Goal: Task Accomplishment & Management: Complete application form

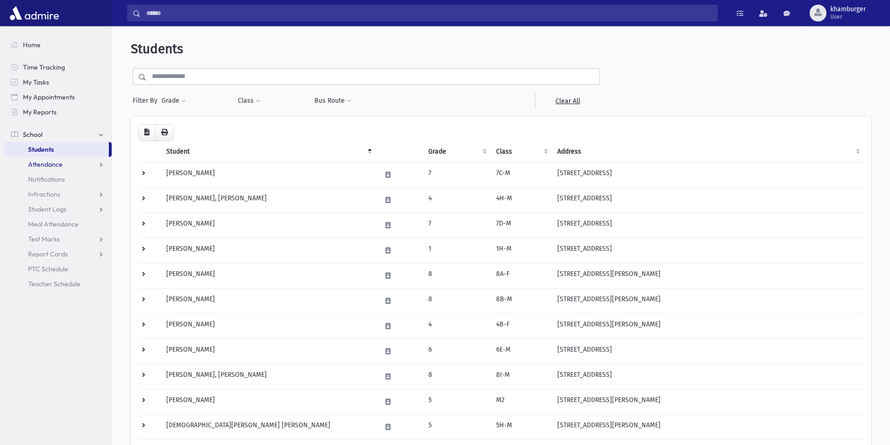
click at [60, 166] on span "Attendance" at bounding box center [45, 164] width 35 height 8
click at [50, 183] on span "Entry" at bounding box center [44, 179] width 16 height 8
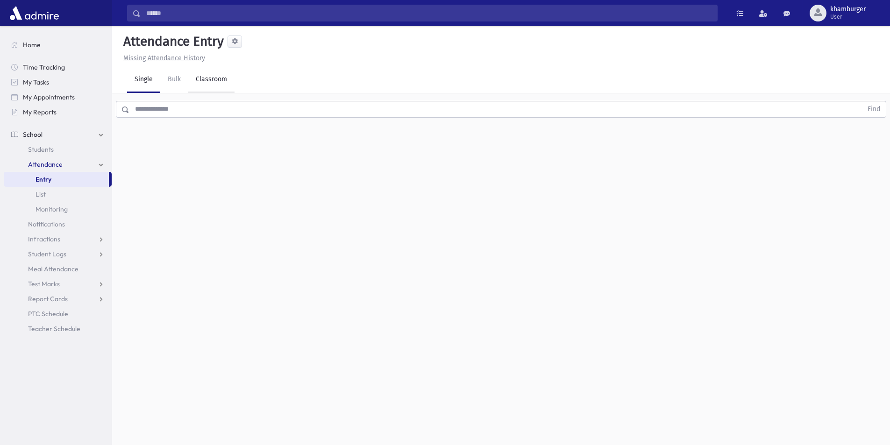
click at [209, 82] on link "Classroom" at bounding box center [211, 80] width 46 height 26
click at [235, 121] on div "--Select One--" at bounding box center [254, 121] width 92 height 10
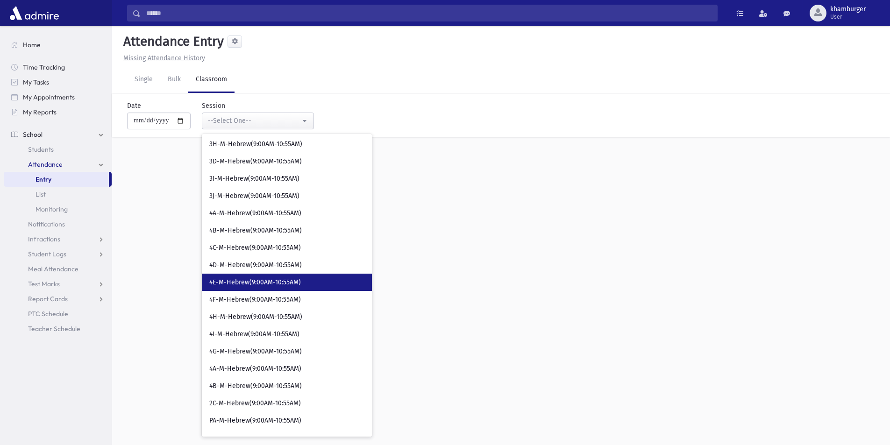
scroll to position [234, 0]
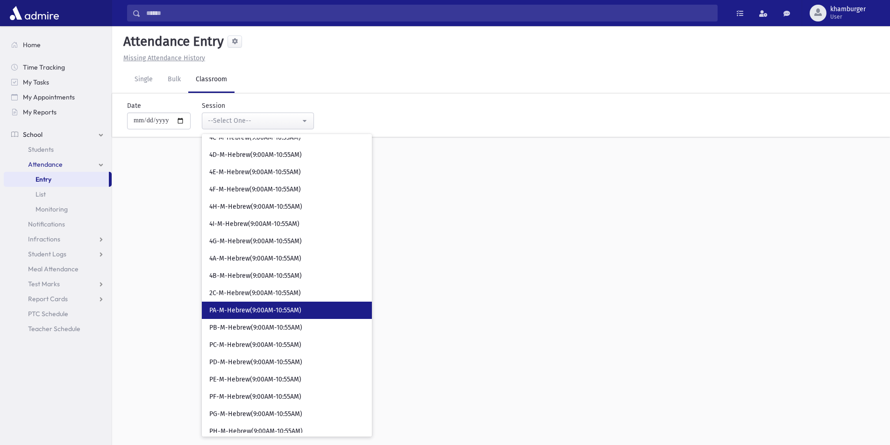
click at [270, 314] on span "PA-M-Hebrew(9:00AM-10:55AM)" at bounding box center [255, 310] width 92 height 9
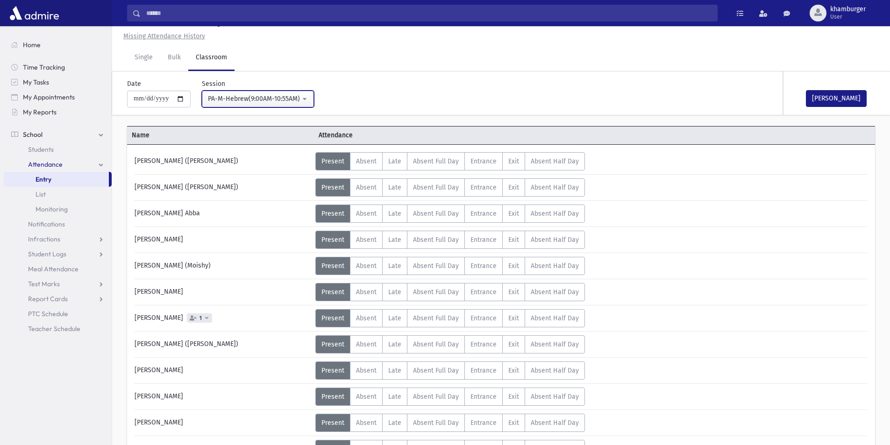
scroll to position [17, 0]
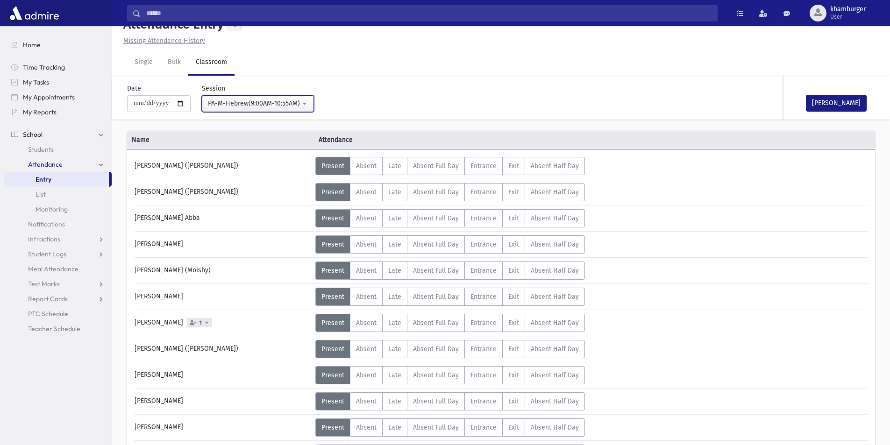
click at [254, 103] on div "PA-M-Hebrew(9:00AM-10:55AM)" at bounding box center [254, 104] width 92 height 10
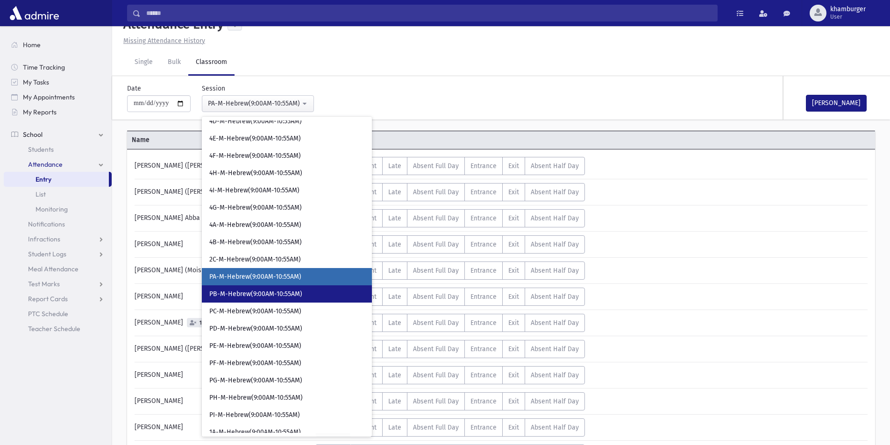
click at [244, 297] on span "PB-M-Hebrew(9:00AM-10:55AM)" at bounding box center [255, 294] width 93 height 9
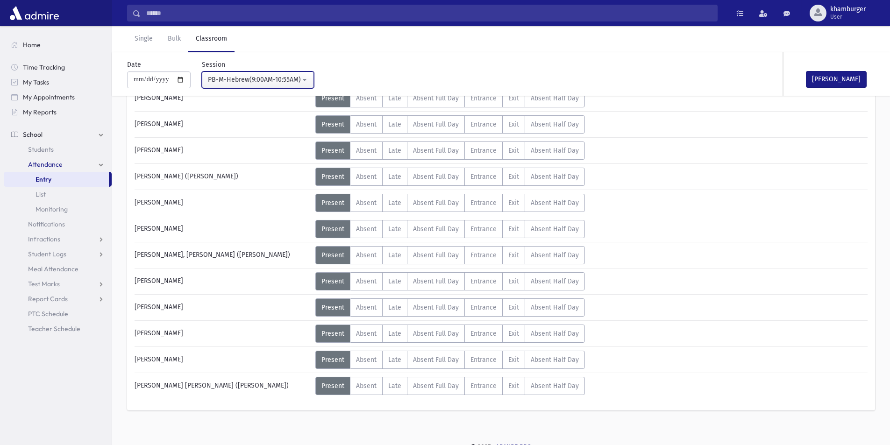
scroll to position [458, 0]
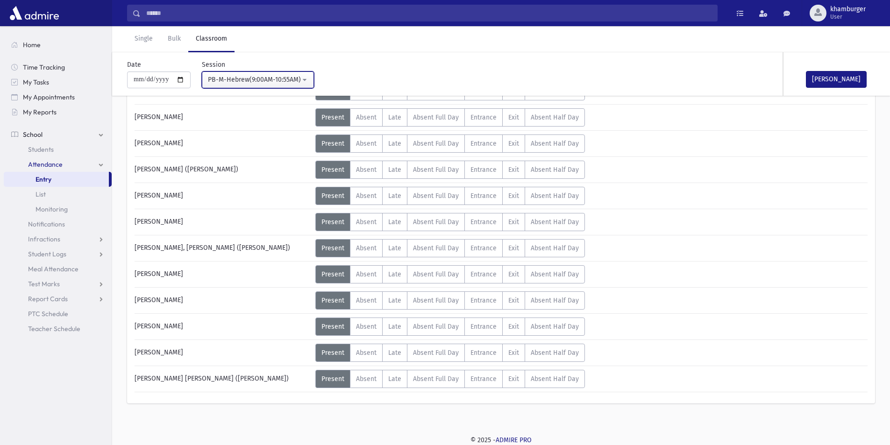
click at [244, 81] on div "PB-M-Hebrew(9:00AM-10:55AM)" at bounding box center [254, 80] width 92 height 10
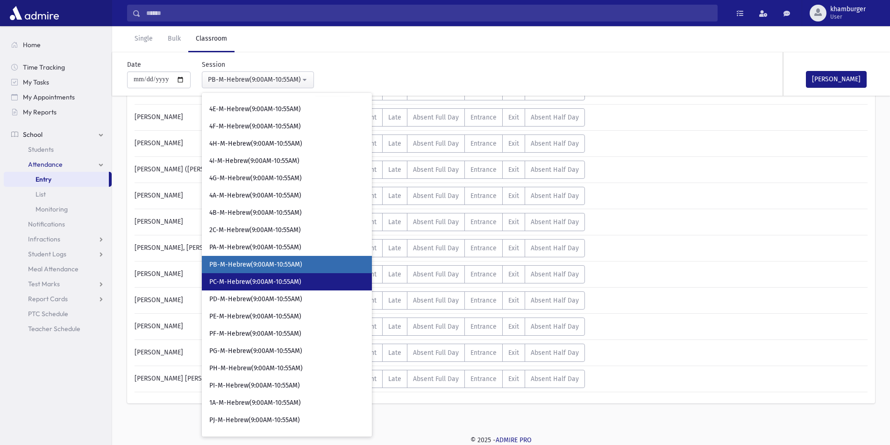
click at [238, 279] on span "PC-M-Hebrew(9:00AM-10:55AM)" at bounding box center [255, 281] width 92 height 9
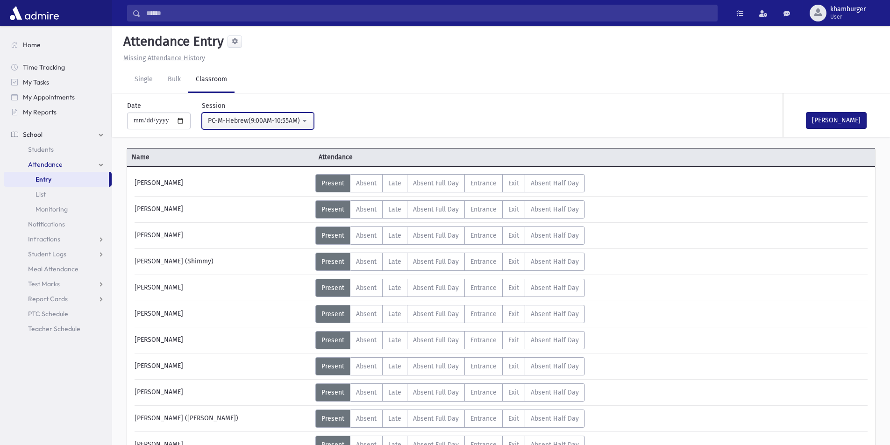
click at [228, 119] on div "PC-M-Hebrew(9:00AM-10:55AM)" at bounding box center [254, 121] width 92 height 10
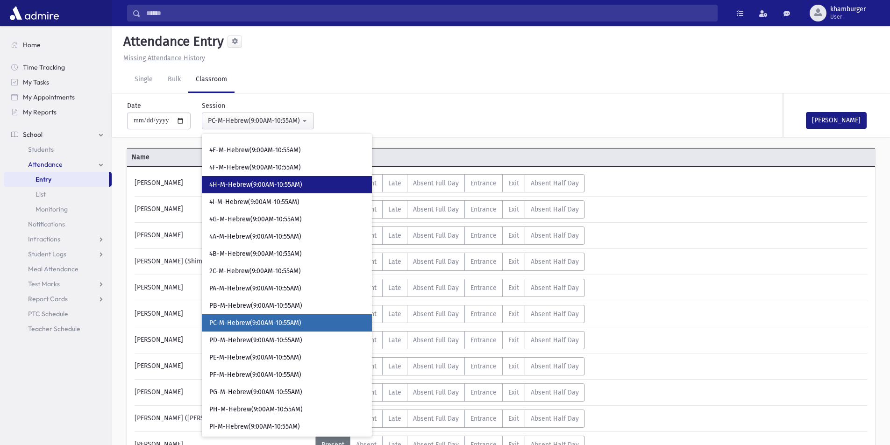
scroll to position [293, 0]
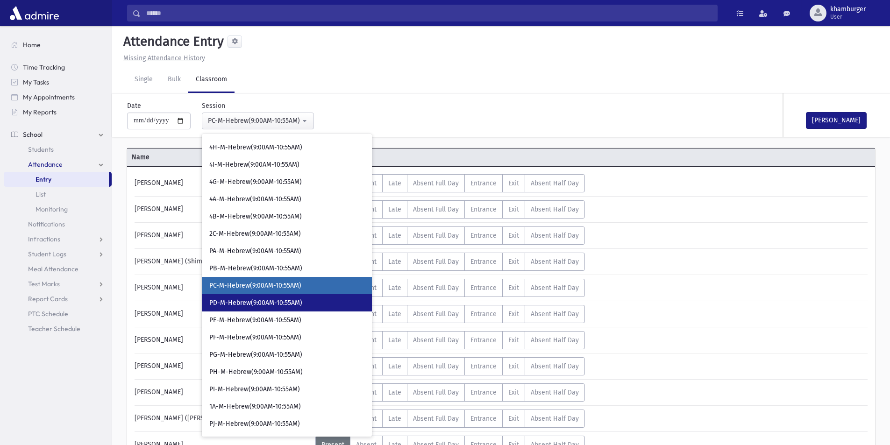
click at [261, 305] on span "PD-M-Hebrew(9:00AM-10:55AM)" at bounding box center [255, 303] width 93 height 9
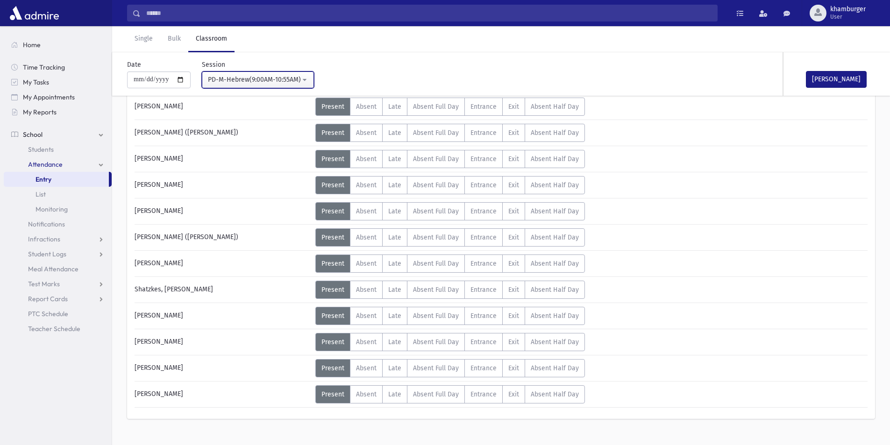
scroll to position [420, 0]
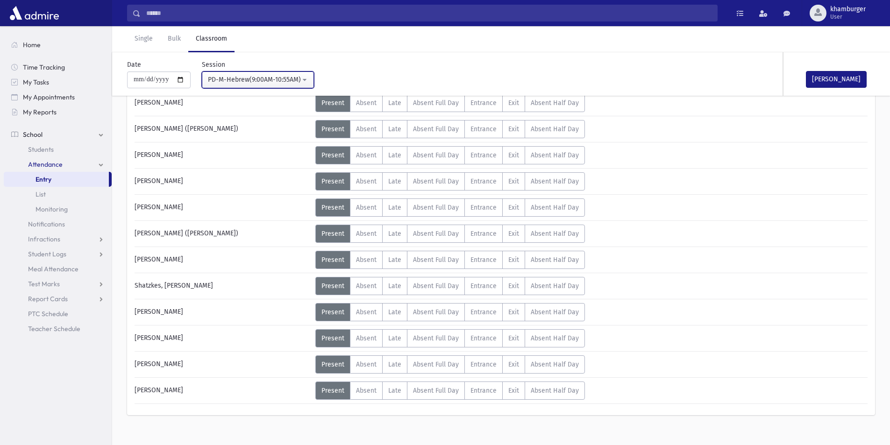
click at [261, 81] on div "PD-M-Hebrew(9:00AM-10:55AM)" at bounding box center [254, 80] width 92 height 10
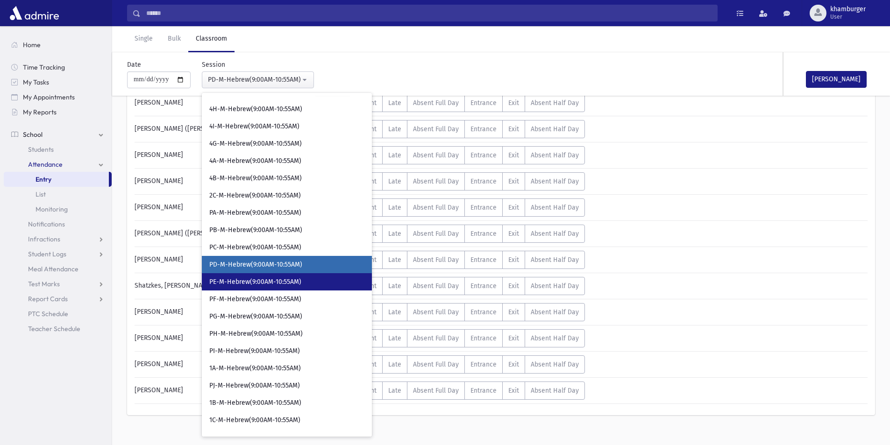
click at [251, 286] on span "PE-M-Hebrew(9:00AM-10:55AM)" at bounding box center [255, 281] width 92 height 9
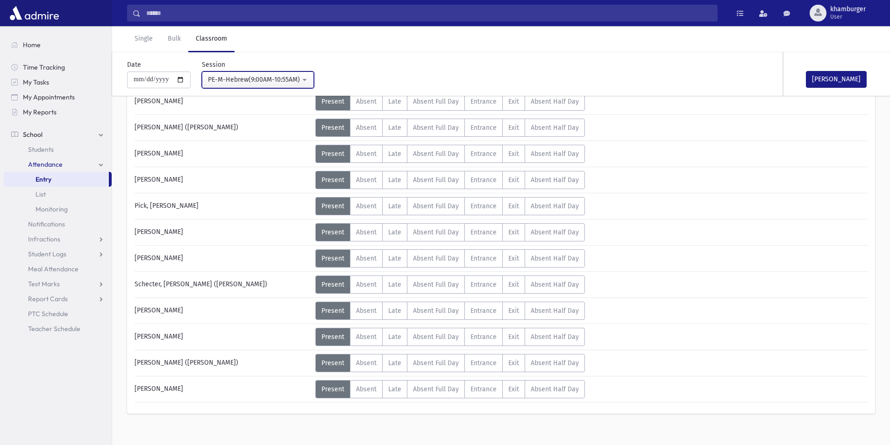
scroll to position [484, 0]
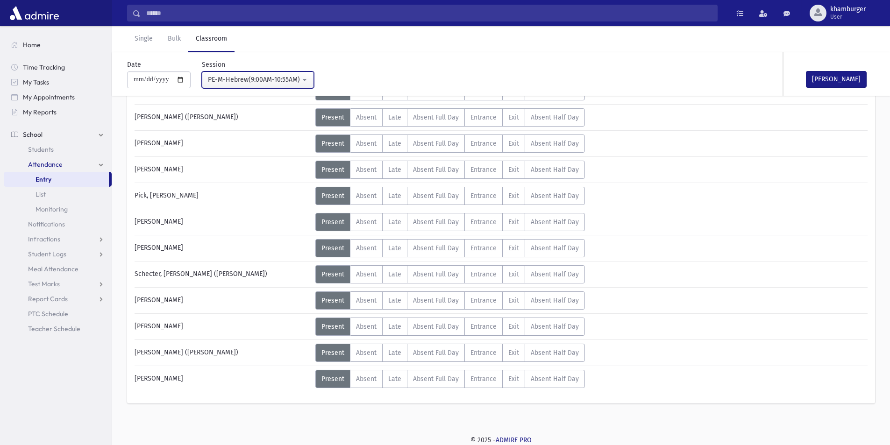
click at [255, 75] on div "PE-M-Hebrew(9:00AM-10:55AM)" at bounding box center [254, 80] width 92 height 10
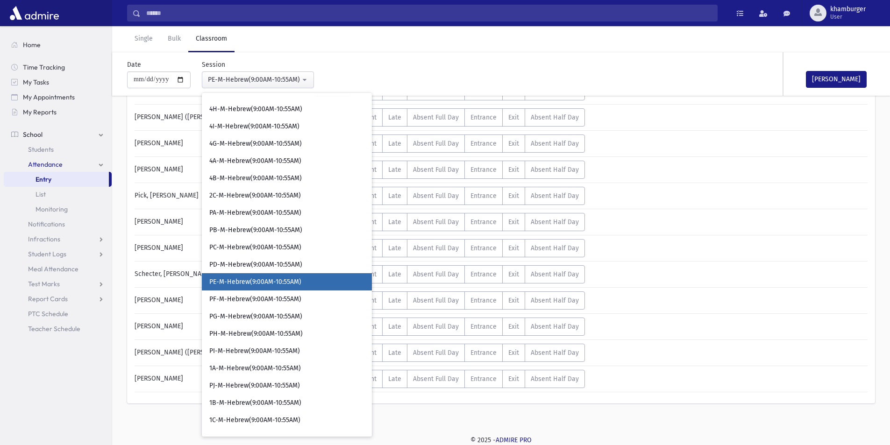
scroll to position [307, 0]
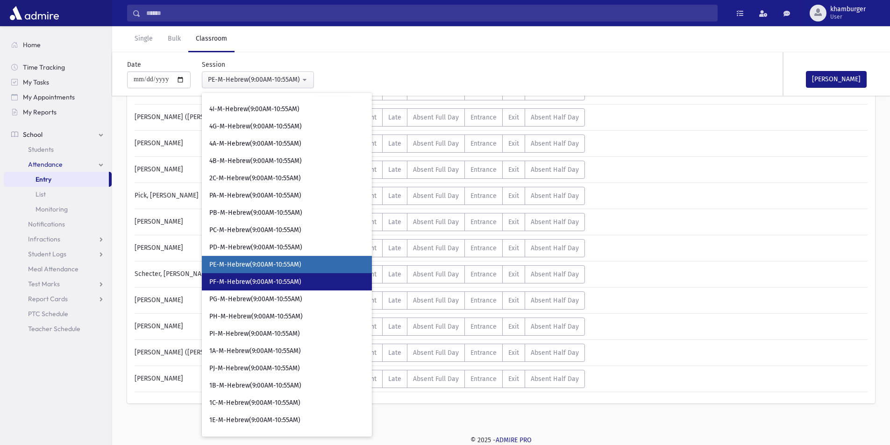
click at [253, 278] on span "PF-M-Hebrew(9:00AM-10:55AM)" at bounding box center [255, 281] width 92 height 9
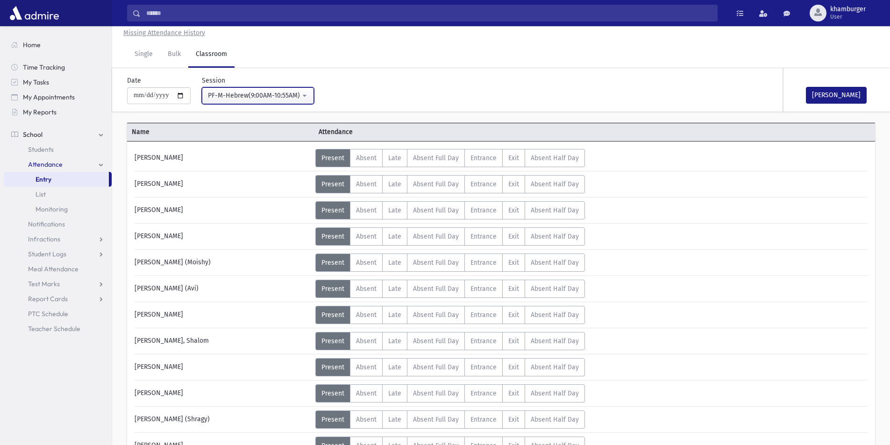
scroll to position [17, 0]
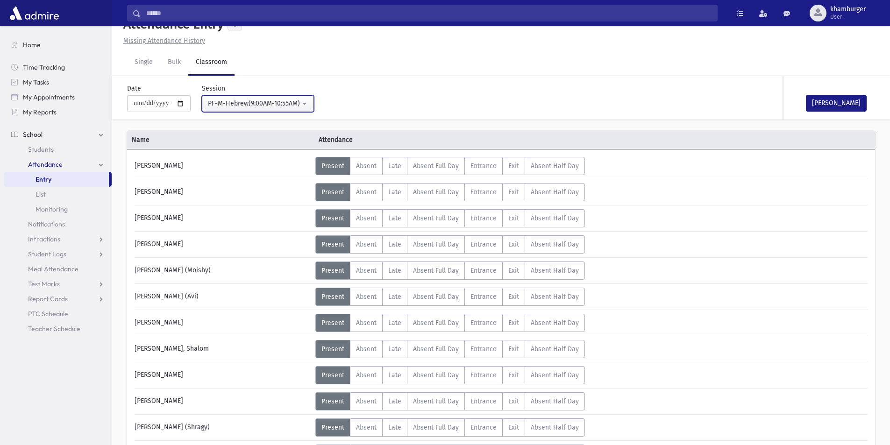
click at [223, 103] on div "PF-M-Hebrew(9:00AM-10:55AM)" at bounding box center [254, 104] width 92 height 10
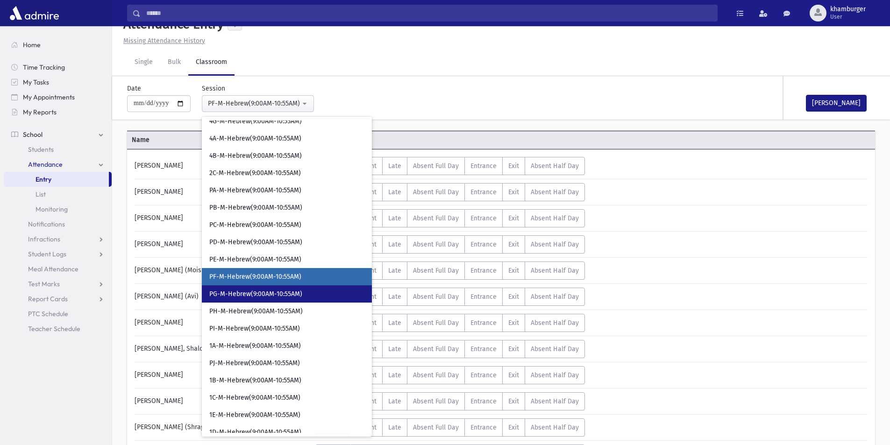
click at [234, 286] on link "PG-M-Hebrew(9:00AM-10:55AM)" at bounding box center [287, 293] width 170 height 17
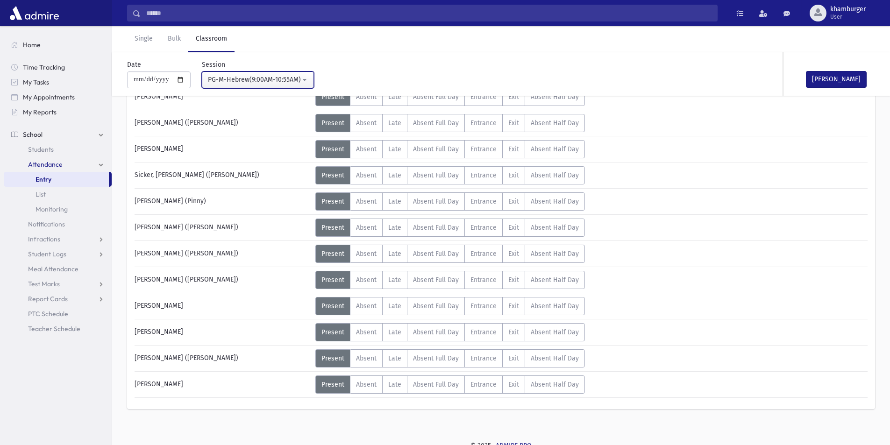
scroll to position [484, 0]
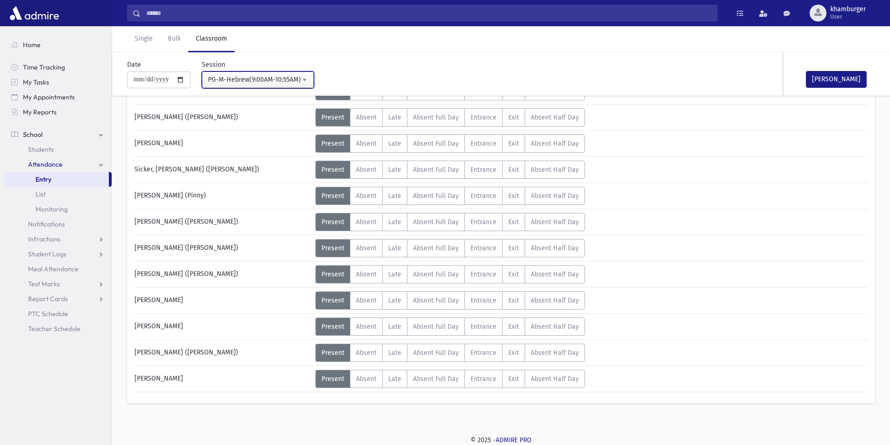
click at [235, 76] on div "PG-M-Hebrew(9:00AM-10:55AM)" at bounding box center [254, 80] width 92 height 10
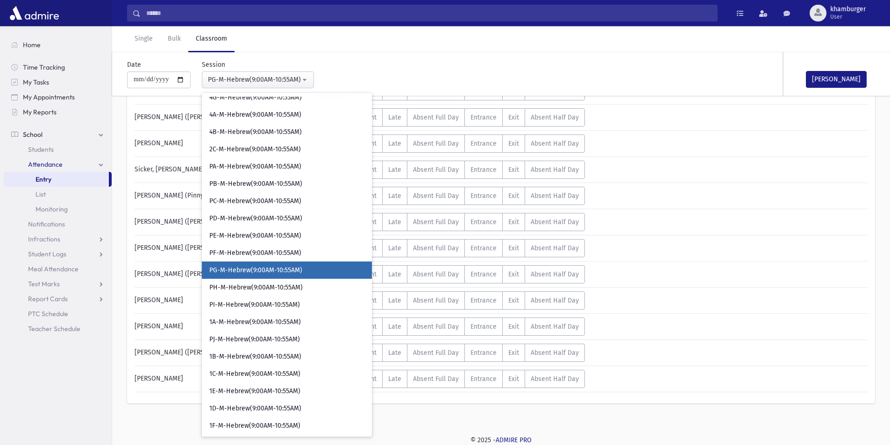
scroll to position [342, 0]
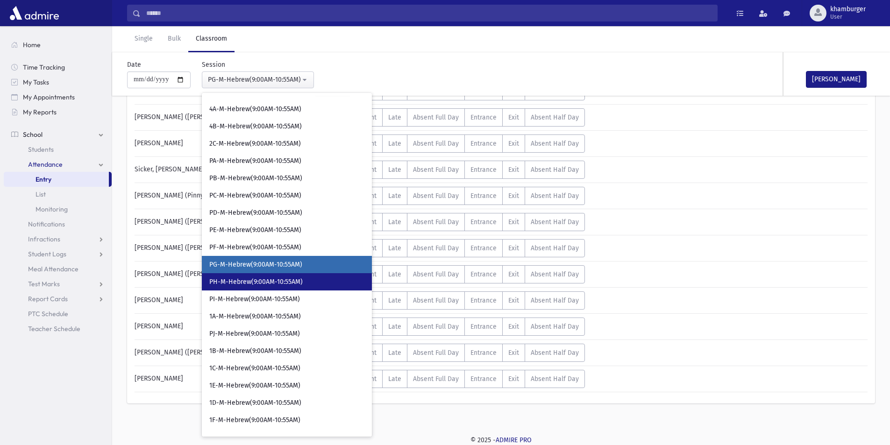
click at [228, 280] on span "PH-M-Hebrew(9:00AM-10:55AM)" at bounding box center [255, 281] width 93 height 9
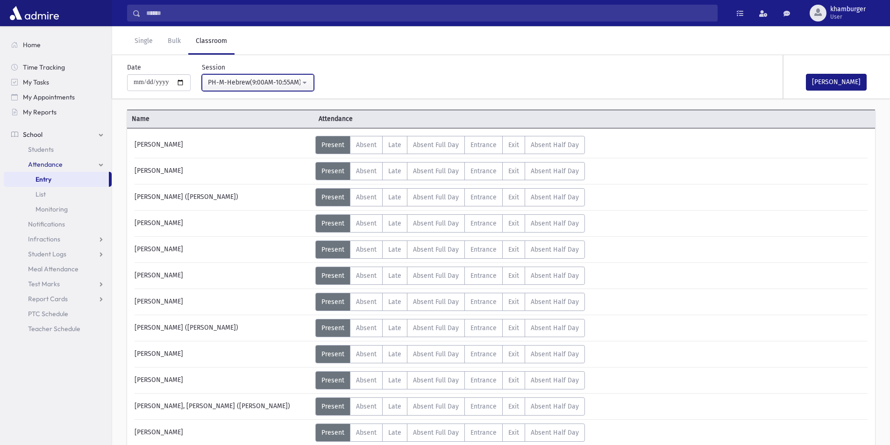
scroll to position [38, 0]
click at [233, 83] on div "PH-M-Hebrew(9:00AM-10:55AM)" at bounding box center [254, 83] width 92 height 10
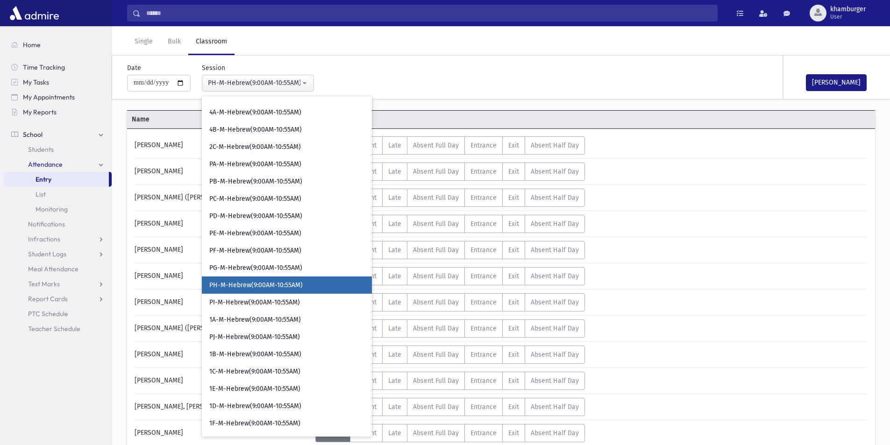
scroll to position [361, 0]
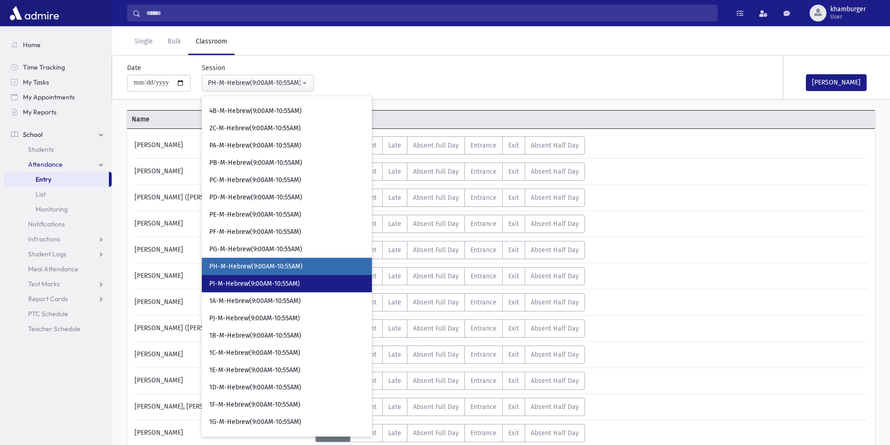
click at [247, 283] on span "PI-M-Hebrew(9:00AM-10:55AM)" at bounding box center [254, 283] width 91 height 9
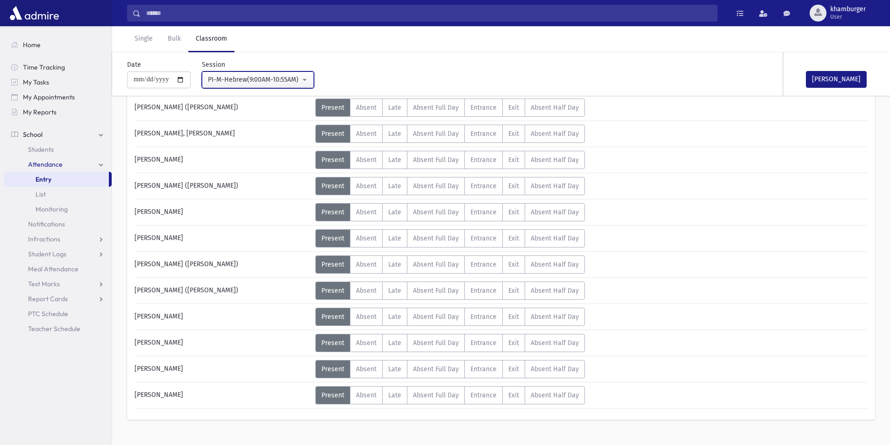
scroll to position [458, 0]
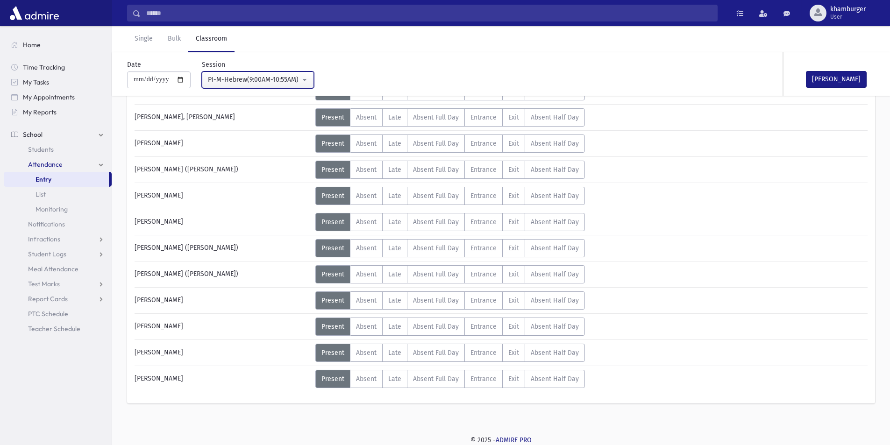
click at [248, 77] on div "PI-M-Hebrew(9:00AM-10:55AM)" at bounding box center [254, 80] width 92 height 10
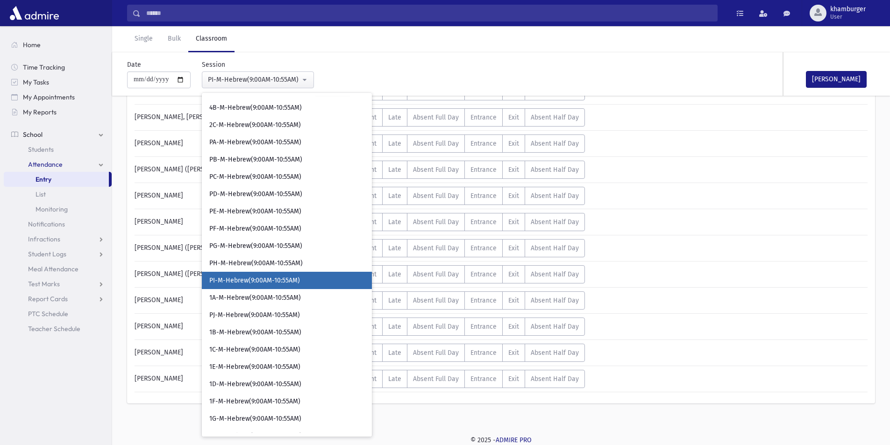
scroll to position [377, 0]
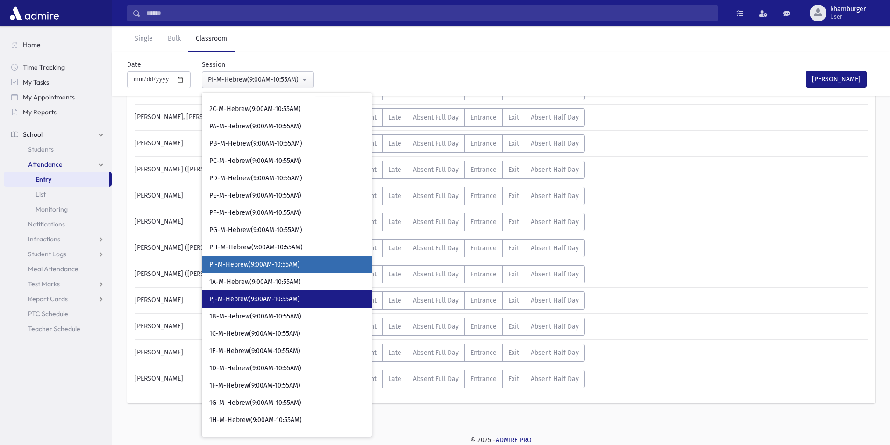
click at [227, 304] on link "PJ-M-Hebrew(9:00AM-10:55AM)" at bounding box center [287, 299] width 170 height 17
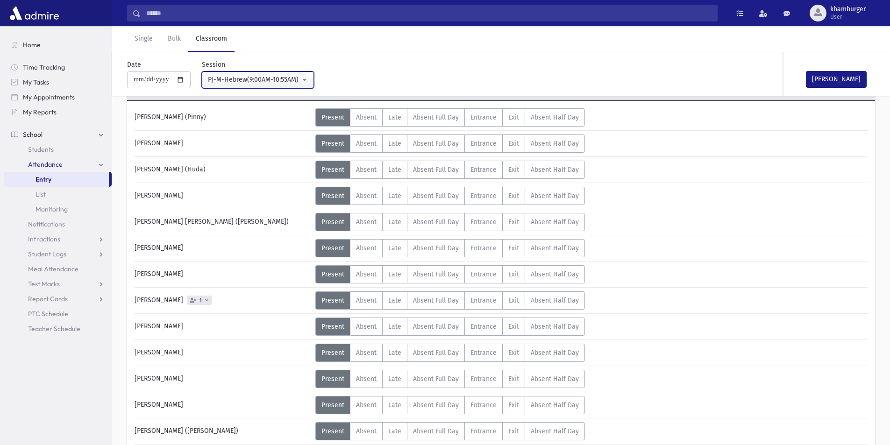
scroll to position [58, 0]
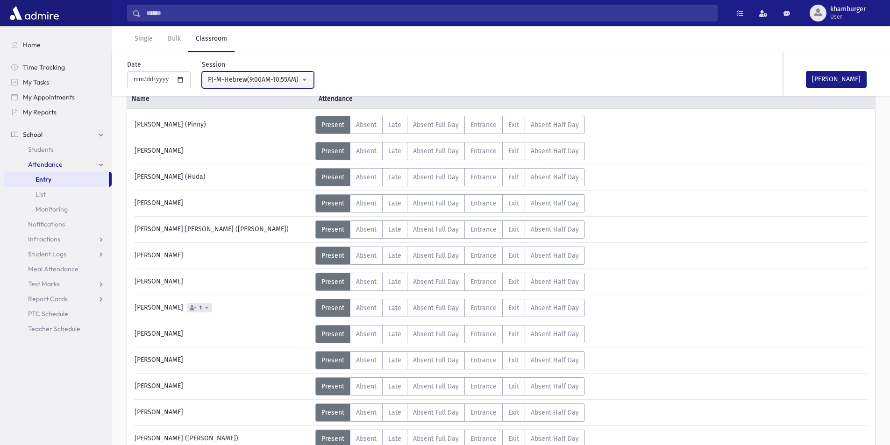
click at [243, 82] on div "PJ-M-Hebrew(9:00AM-10:55AM)" at bounding box center [254, 80] width 92 height 10
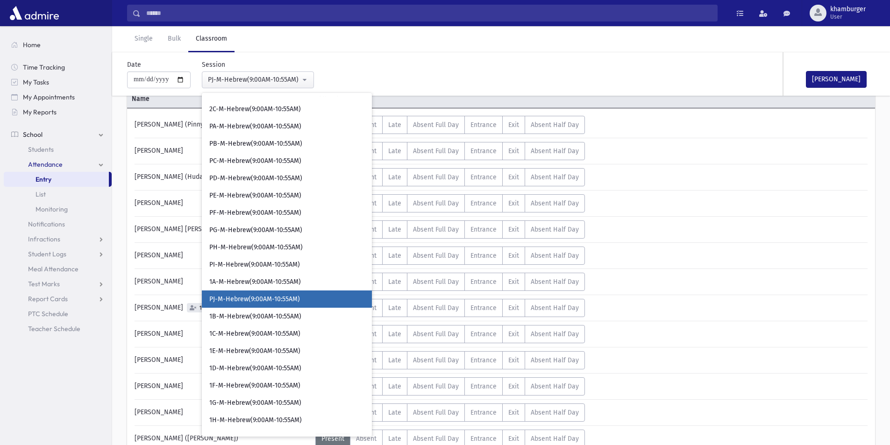
scroll to position [411, 0]
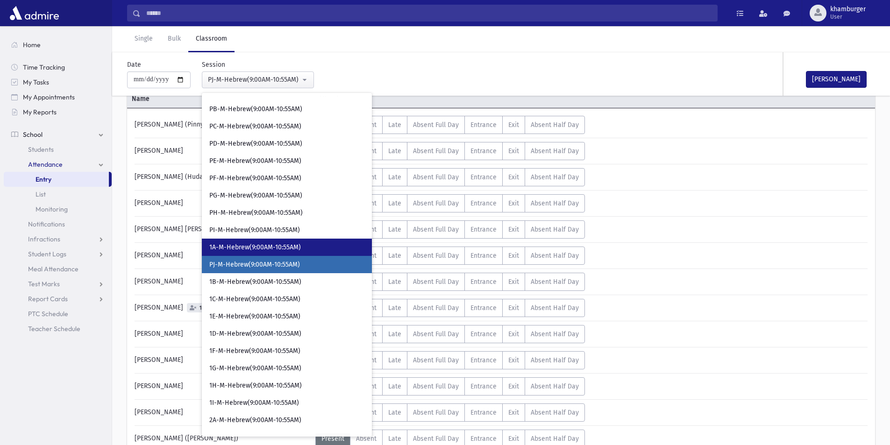
click at [241, 244] on span "1A-M-Hebrew(9:00AM-10:55AM)" at bounding box center [255, 247] width 92 height 9
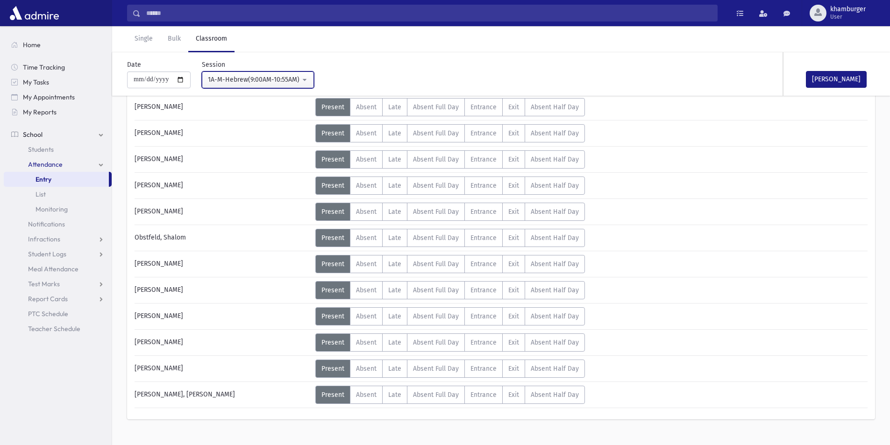
scroll to position [458, 0]
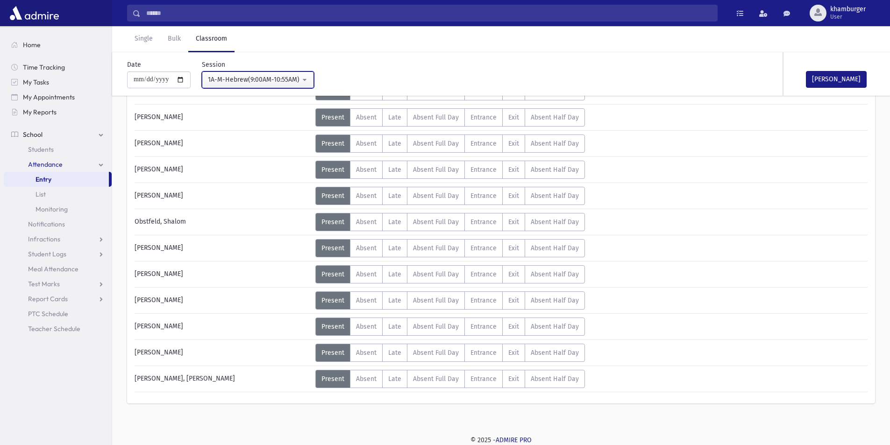
click at [239, 80] on div "1A-M-Hebrew(9:00AM-10:55AM)" at bounding box center [254, 80] width 92 height 10
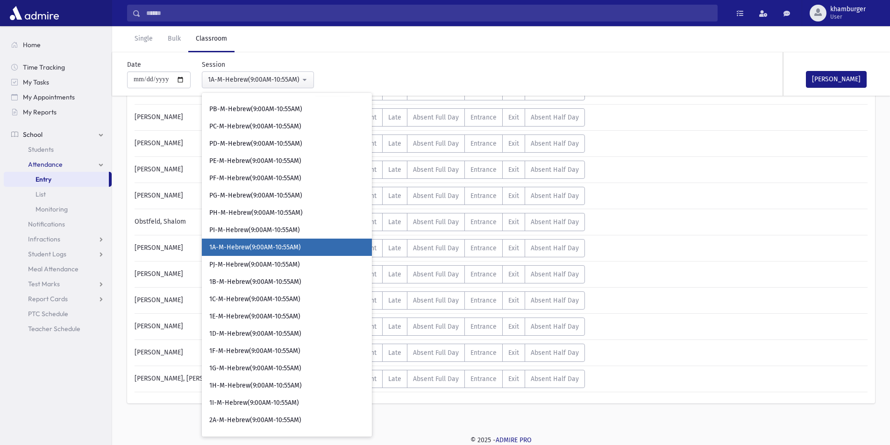
scroll to position [394, 0]
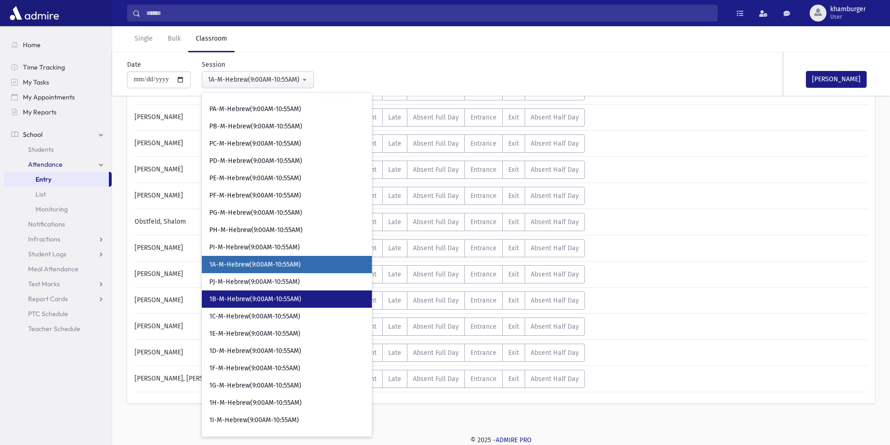
click at [239, 297] on span "1B-M-Hebrew(9:00AM-10:55AM)" at bounding box center [255, 299] width 92 height 9
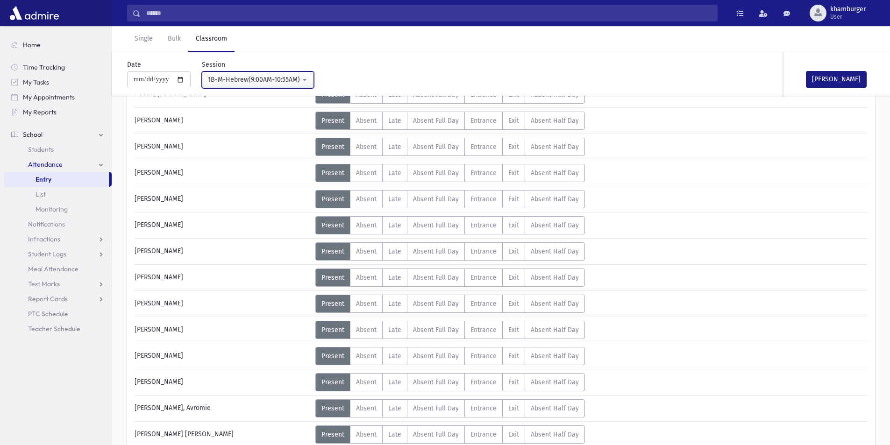
scroll to position [12, 0]
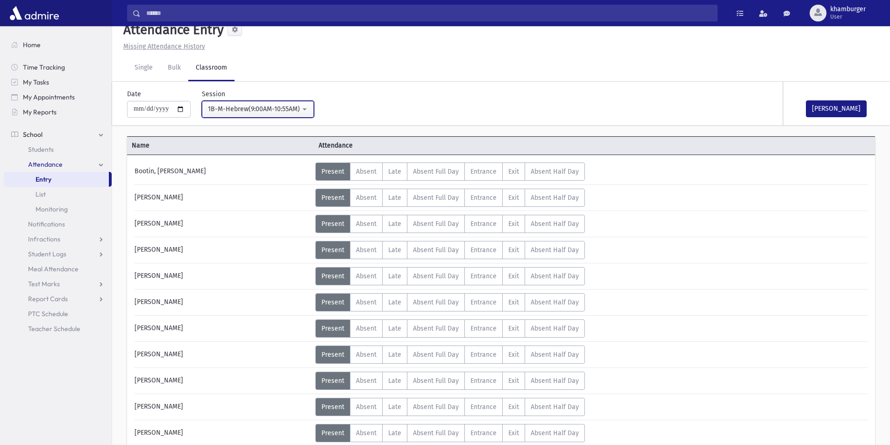
click at [250, 109] on div "1B-M-Hebrew(9:00AM-10:55AM)" at bounding box center [254, 109] width 92 height 10
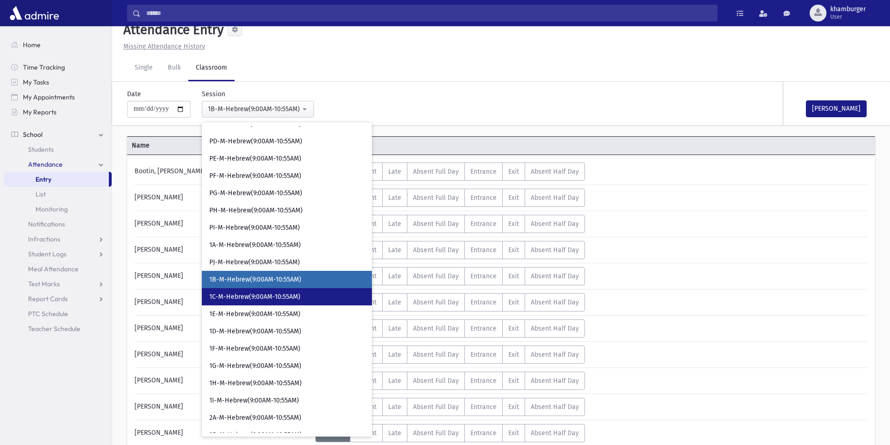
click at [214, 299] on span "1C-M-Hebrew(9:00AM-10:55AM)" at bounding box center [254, 296] width 91 height 9
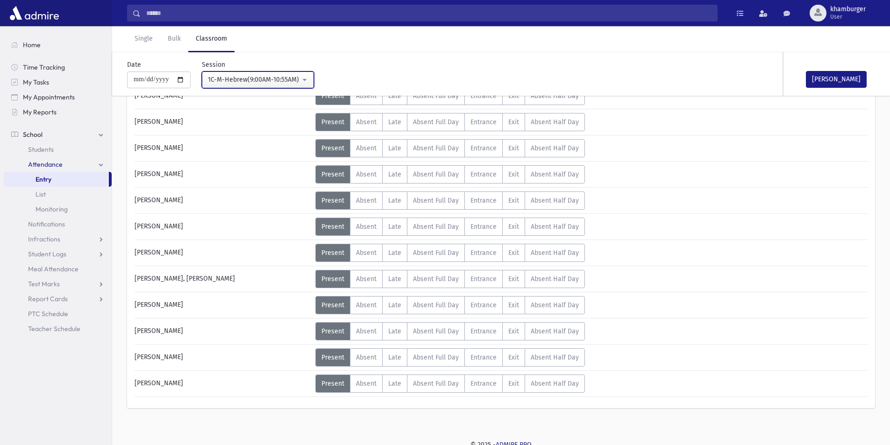
scroll to position [432, 0]
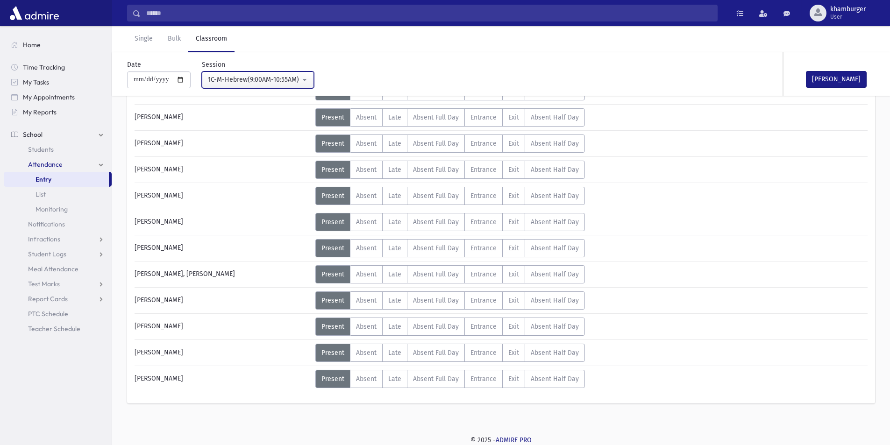
click at [225, 85] on button "1C-M-Hebrew(9:00AM-10:55AM)" at bounding box center [258, 79] width 112 height 17
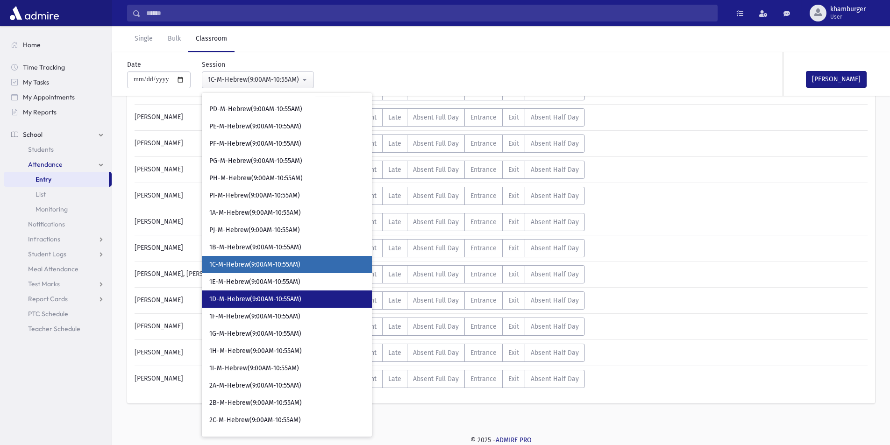
click at [241, 293] on link "1D-M-Hebrew(9:00AM-10:55AM)" at bounding box center [287, 299] width 170 height 17
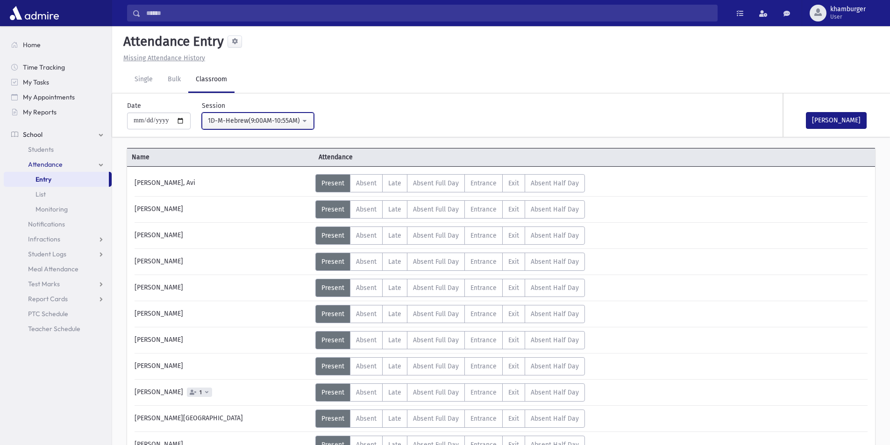
click at [238, 122] on div "1D-M-Hebrew(9:00AM-10:55AM)" at bounding box center [254, 121] width 92 height 10
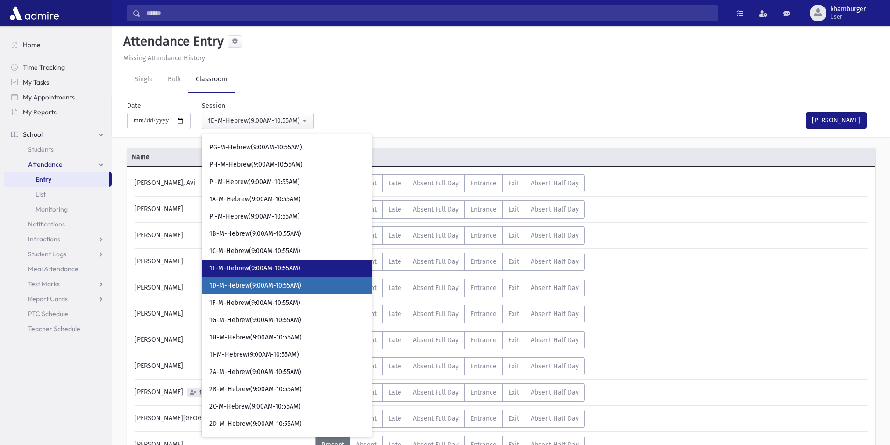
click at [241, 274] on link "1E-M-Hebrew(9:00AM-10:55AM)" at bounding box center [287, 268] width 170 height 17
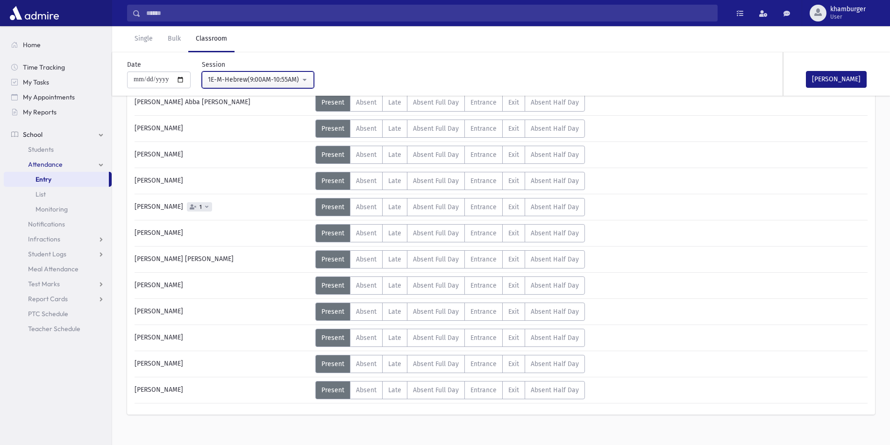
scroll to position [458, 0]
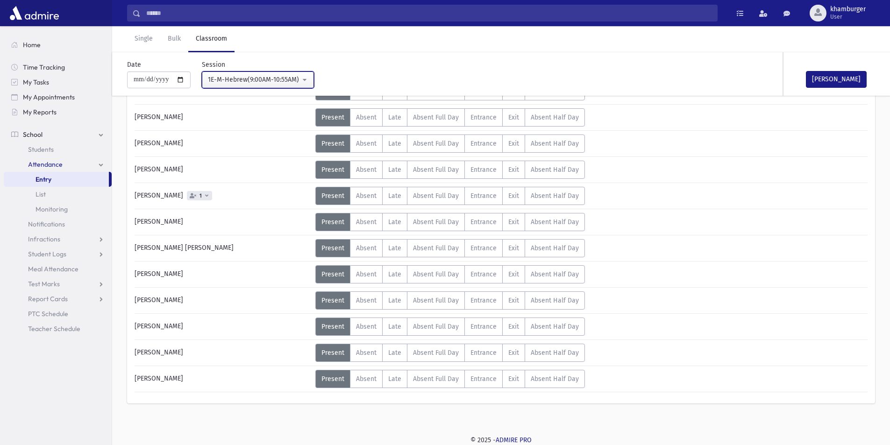
click at [221, 82] on div "1E-M-Hebrew(9:00AM-10:55AM)" at bounding box center [254, 80] width 92 height 10
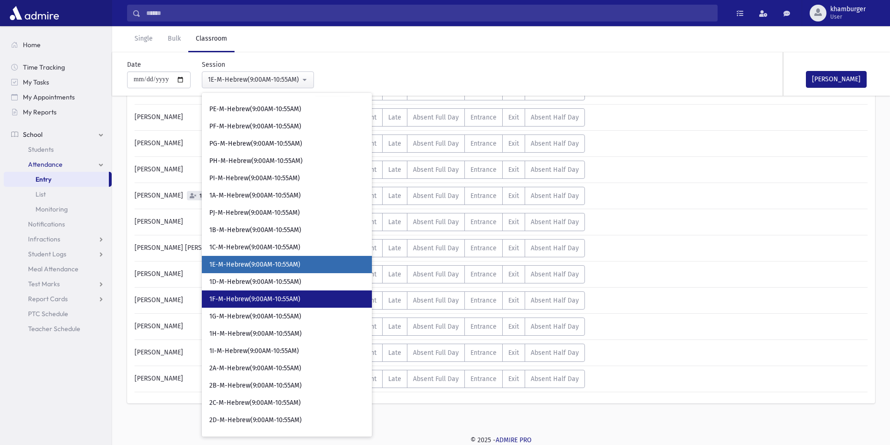
click at [234, 297] on span "1F-M-Hebrew(9:00AM-10:55AM)" at bounding box center [254, 299] width 91 height 9
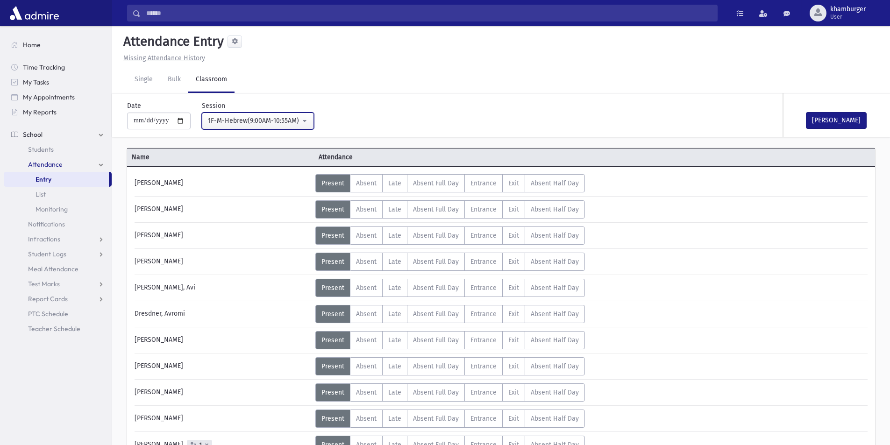
click at [233, 124] on div "1F-M-Hebrew(9:00AM-10:55AM)" at bounding box center [254, 121] width 92 height 10
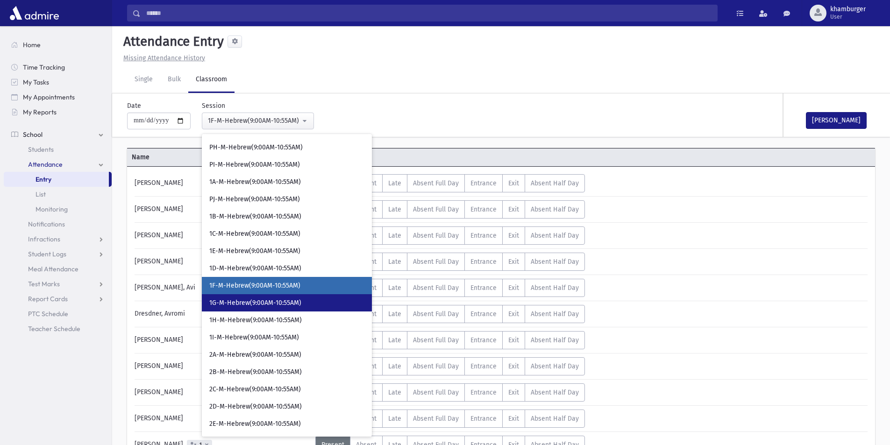
click at [249, 299] on span "1G-M-Hebrew(9:00AM-10:55AM)" at bounding box center [255, 303] width 92 height 9
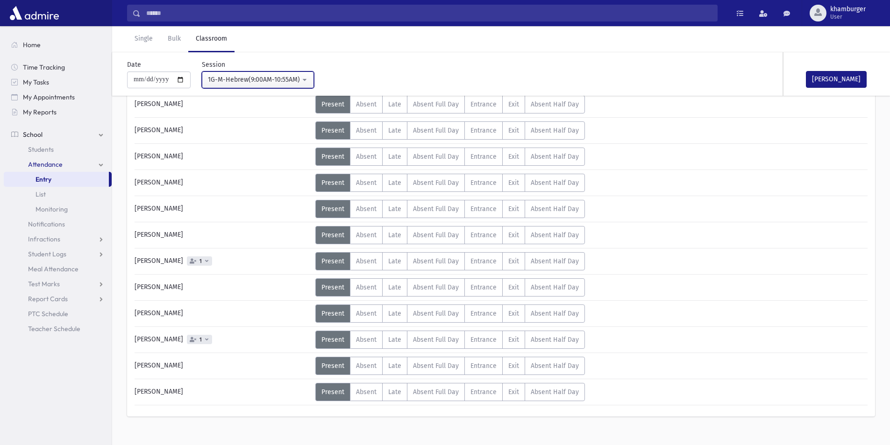
scroll to position [458, 0]
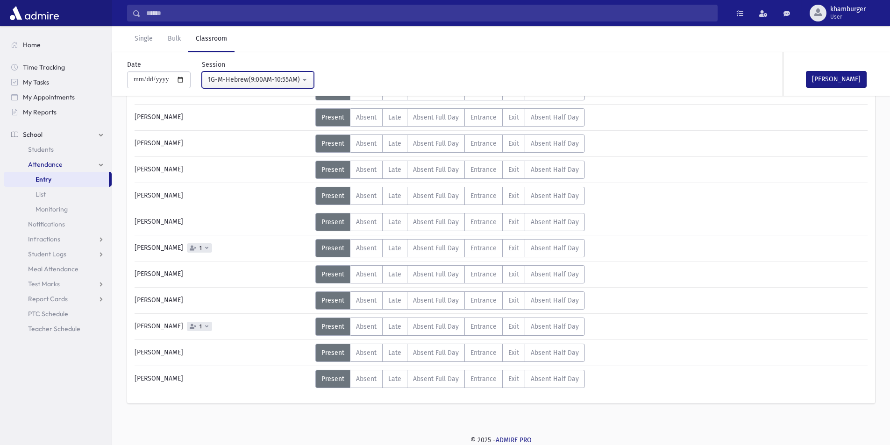
click at [233, 81] on div "1G-M-Hebrew(9:00AM-10:55AM)" at bounding box center [254, 80] width 92 height 10
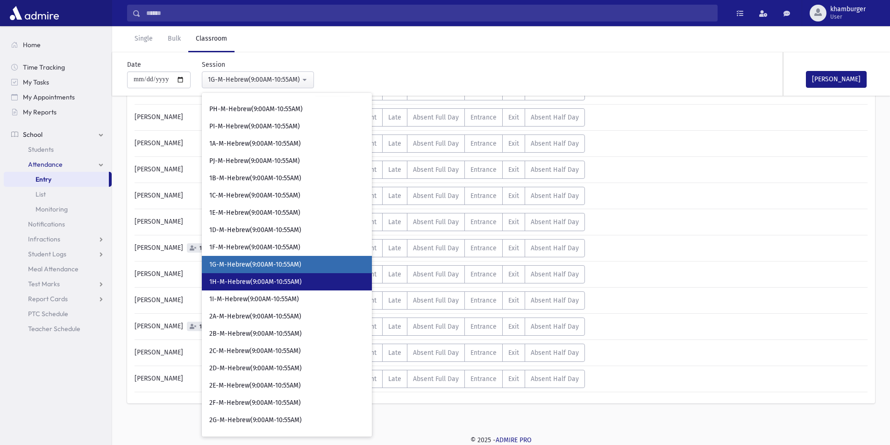
click at [263, 282] on span "1H-M-Hebrew(9:00AM-10:55AM)" at bounding box center [255, 281] width 92 height 9
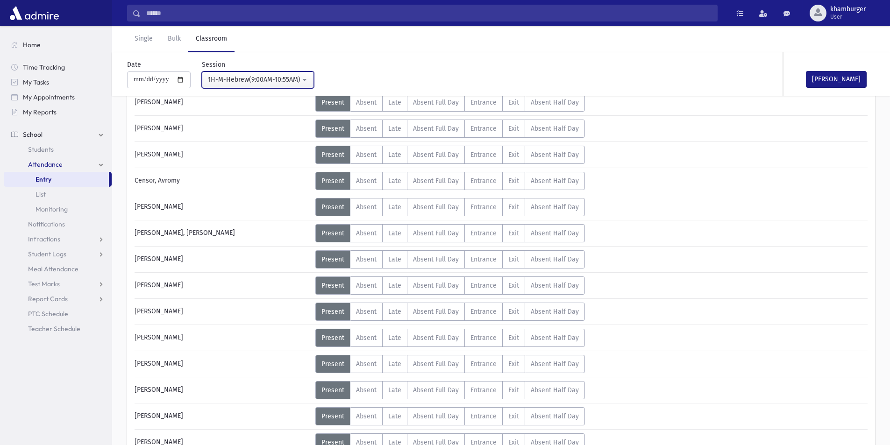
scroll to position [58, 0]
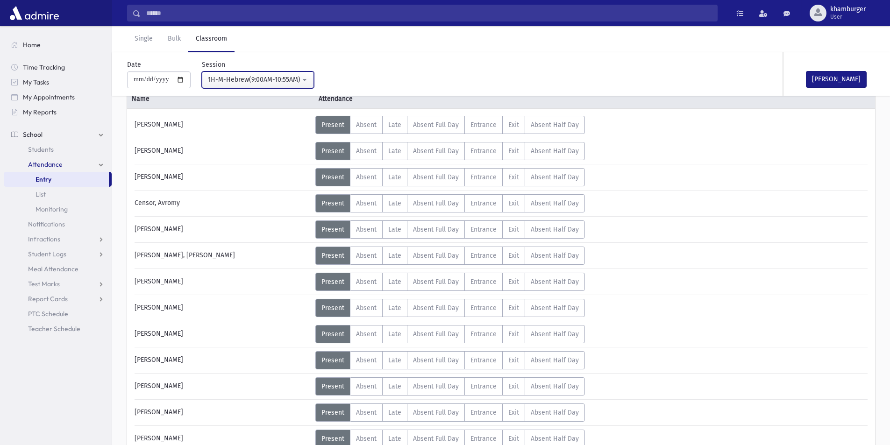
click at [256, 84] on div "1H-M-Hebrew(9:00AM-10:55AM)" at bounding box center [254, 80] width 92 height 10
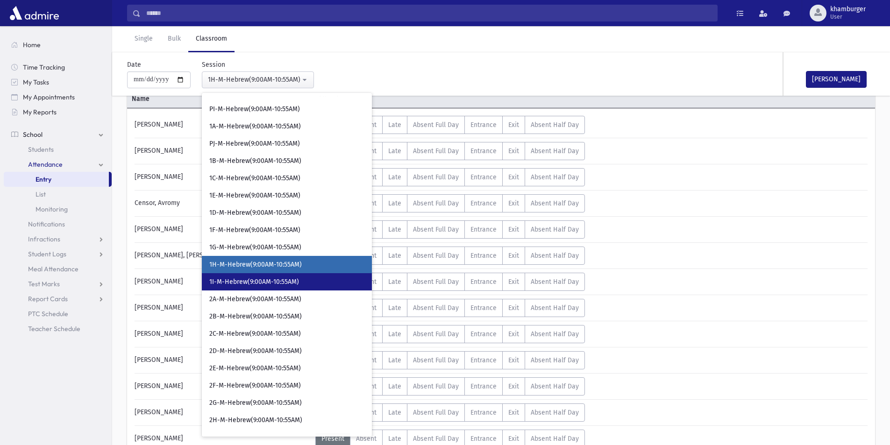
click at [253, 282] on span "1I-M-Hebrew(9:00AM-10:55AM)" at bounding box center [254, 281] width 90 height 9
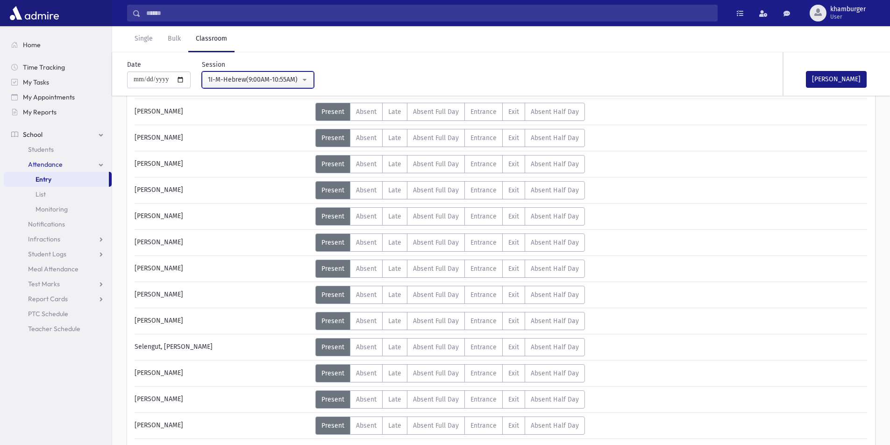
scroll to position [432, 0]
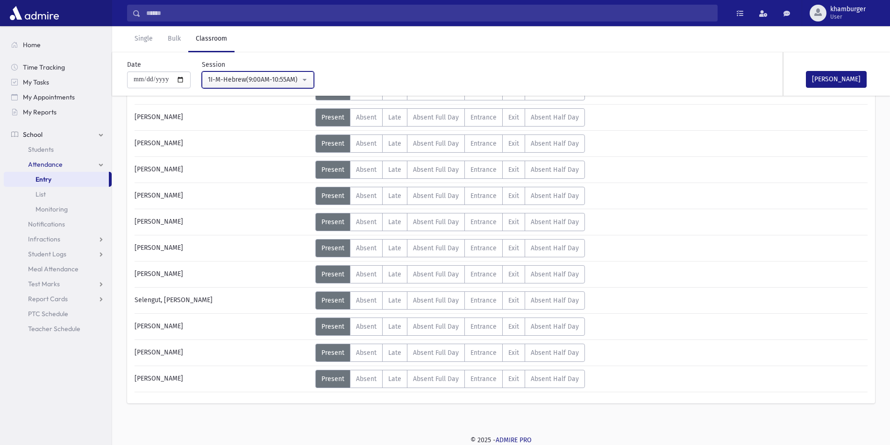
click at [264, 80] on div "1I-M-Hebrew(9:00AM-10:55AM)" at bounding box center [254, 80] width 92 height 10
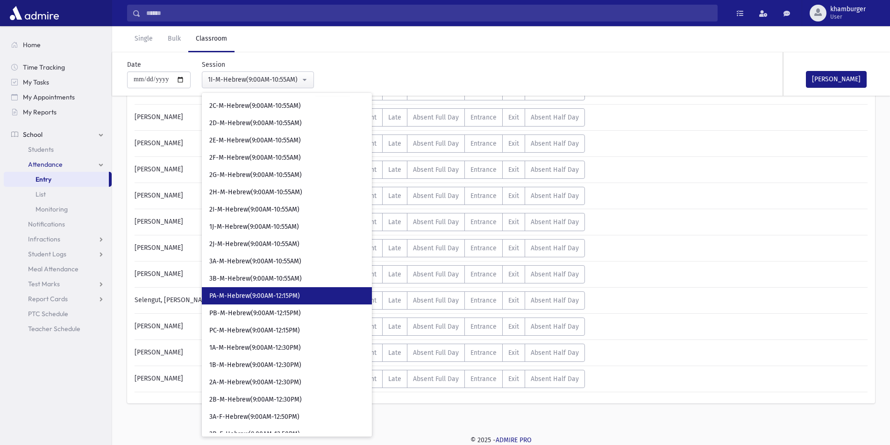
scroll to position [783, 0]
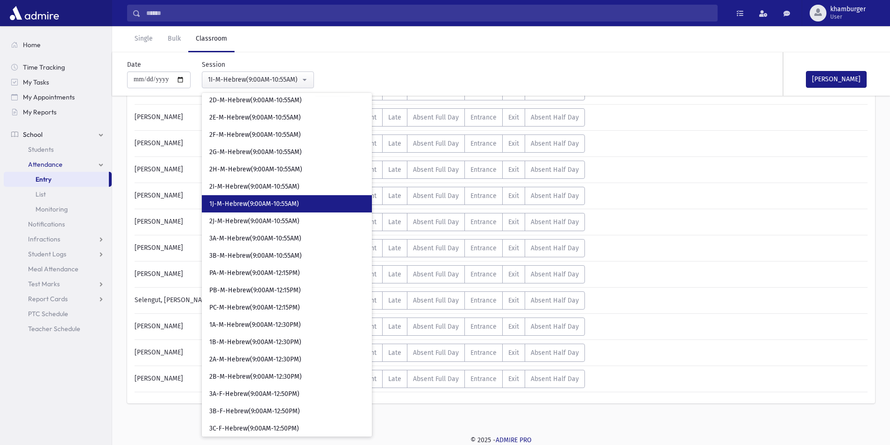
click at [242, 206] on span "1J-M-Hebrew(9:00AM-10:55AM)" at bounding box center [254, 203] width 90 height 9
select select "*****"
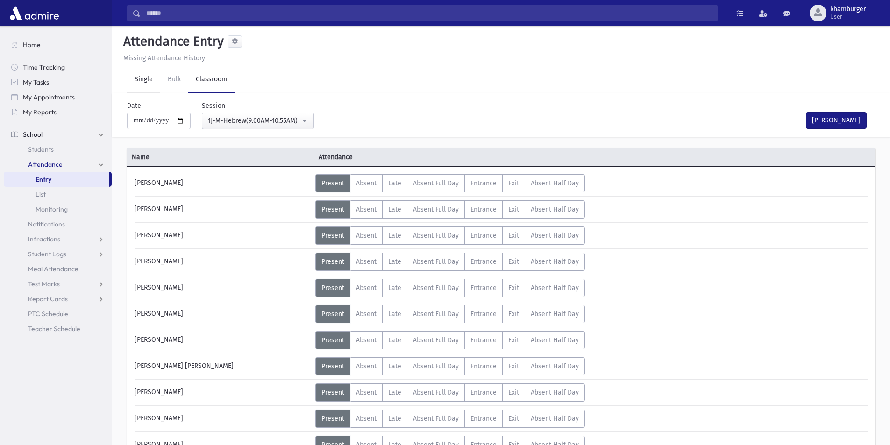
click at [140, 82] on link "Single" at bounding box center [143, 80] width 33 height 26
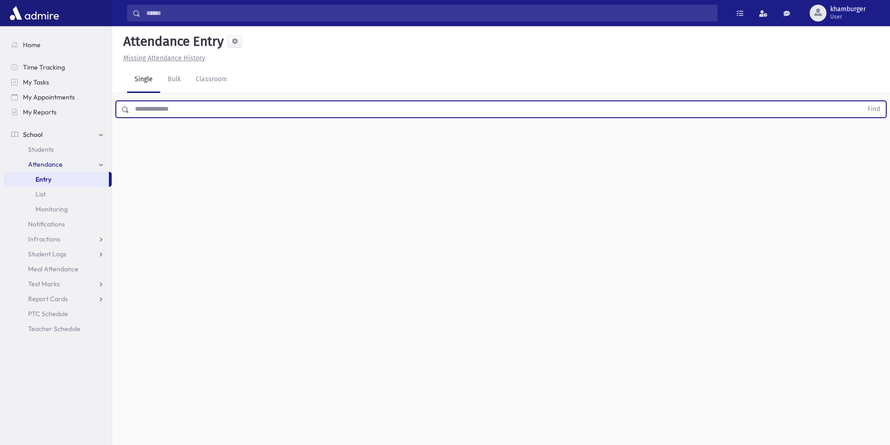
click at [182, 106] on input "text" at bounding box center [495, 109] width 733 height 17
type input "*********"
click at [862, 101] on button "Find" at bounding box center [874, 109] width 24 height 16
click at [459, 147] on label "Exit Ex" at bounding box center [457, 139] width 23 height 17
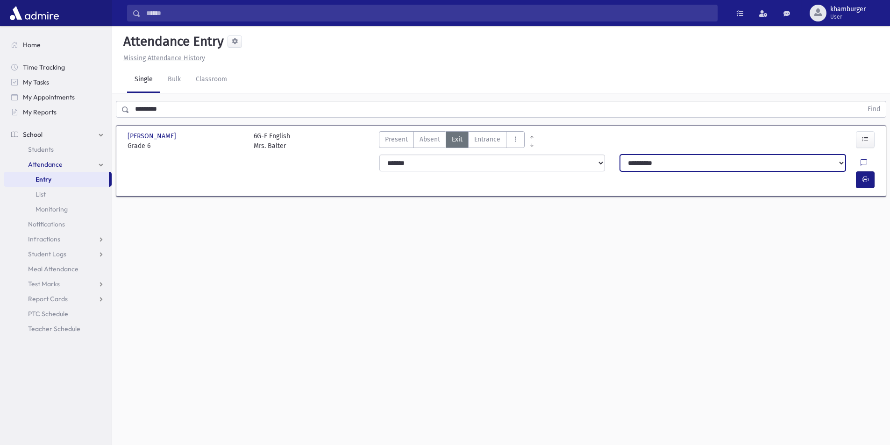
click at [737, 169] on select "**********" at bounding box center [733, 163] width 226 height 17
select select "**********"
click at [620, 155] on select "**********" at bounding box center [733, 163] width 226 height 17
click at [860, 162] on icon at bounding box center [863, 163] width 7 height 8
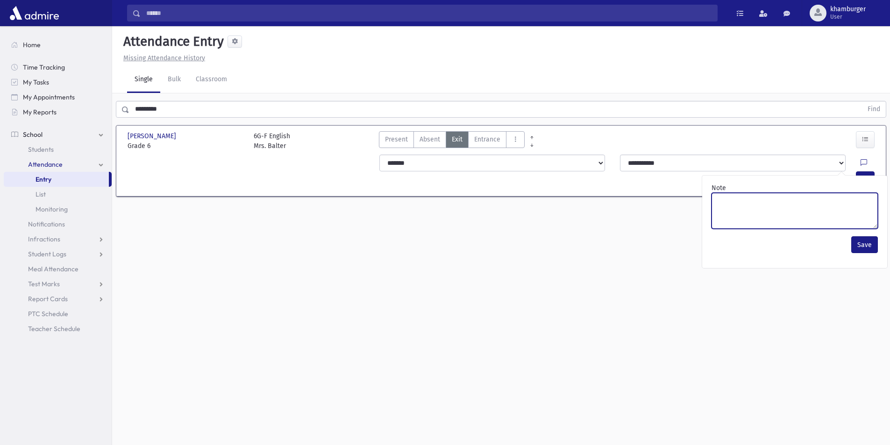
click at [840, 195] on textarea "Note" at bounding box center [794, 211] width 166 height 36
type textarea "****"
click at [860, 248] on button "Save" at bounding box center [864, 244] width 27 height 17
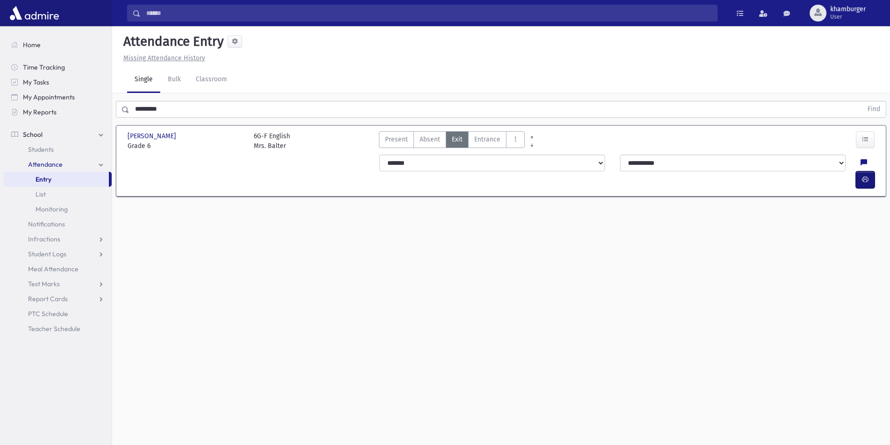
click at [862, 176] on icon "button" at bounding box center [865, 180] width 7 height 8
drag, startPoint x: 179, startPoint y: 113, endPoint x: 76, endPoint y: 93, distance: 105.5
click at [121, 106] on div "********* Find" at bounding box center [501, 109] width 770 height 17
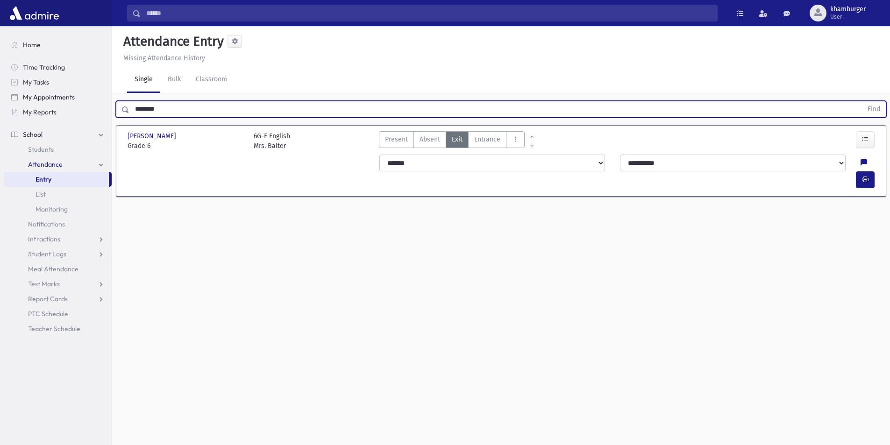
type input "********"
click at [862, 101] on button "Find" at bounding box center [874, 109] width 24 height 16
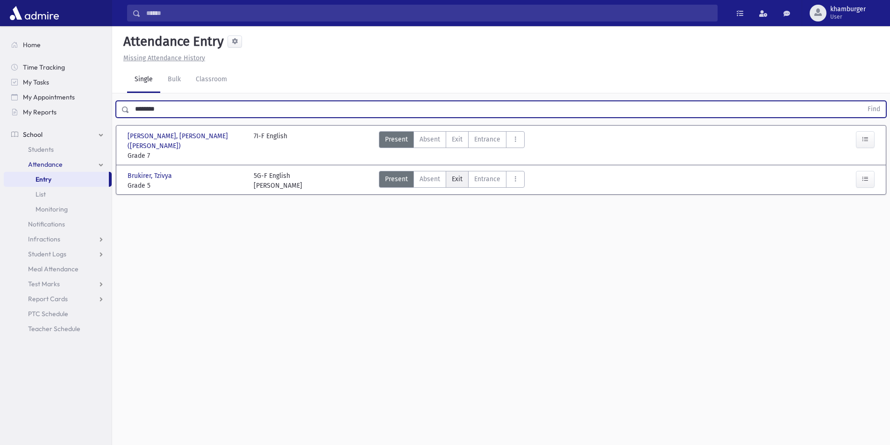
click at [463, 173] on label "Exit Ex" at bounding box center [457, 179] width 23 height 17
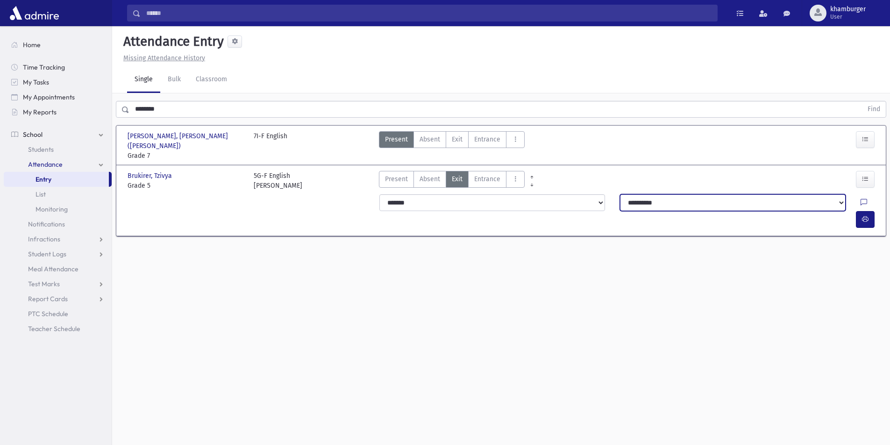
click at [643, 194] on select "**********" at bounding box center [733, 202] width 226 height 17
select select "**********"
click at [643, 194] on select "**********" at bounding box center [733, 202] width 226 height 17
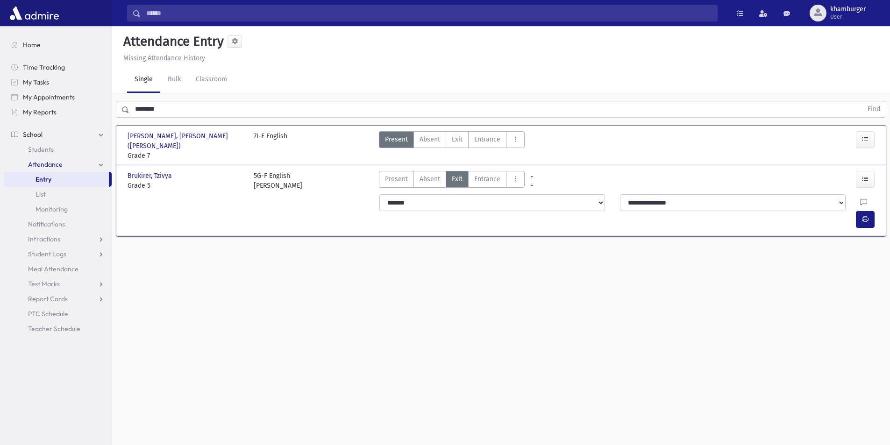
click at [860, 194] on div at bounding box center [869, 202] width 18 height 17
click at [860, 199] on icon at bounding box center [863, 203] width 7 height 8
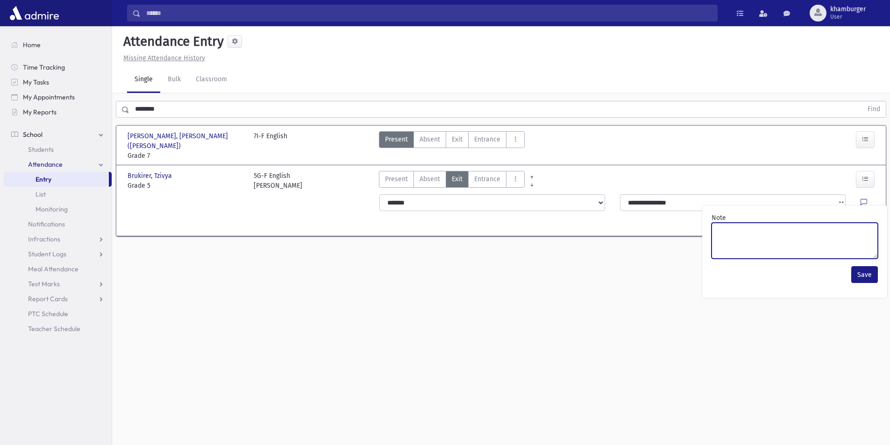
click at [767, 228] on textarea "Note" at bounding box center [794, 241] width 166 height 36
type textarea "****"
click at [861, 277] on button "Save" at bounding box center [864, 274] width 27 height 17
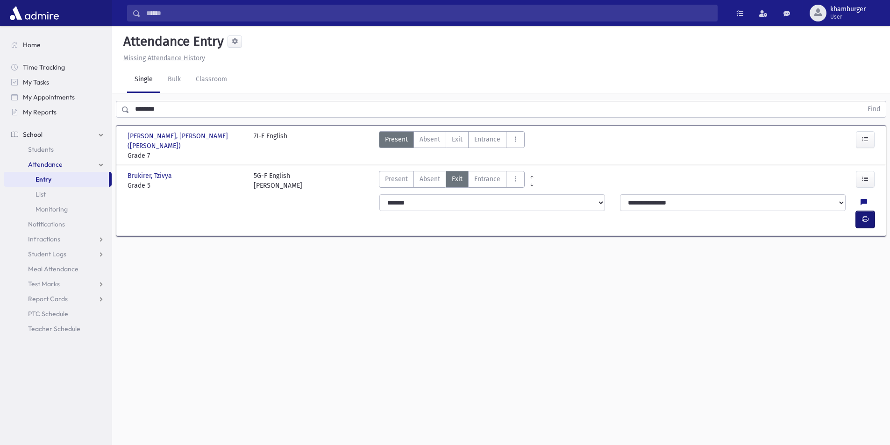
click at [869, 211] on button "button" at bounding box center [865, 219] width 19 height 17
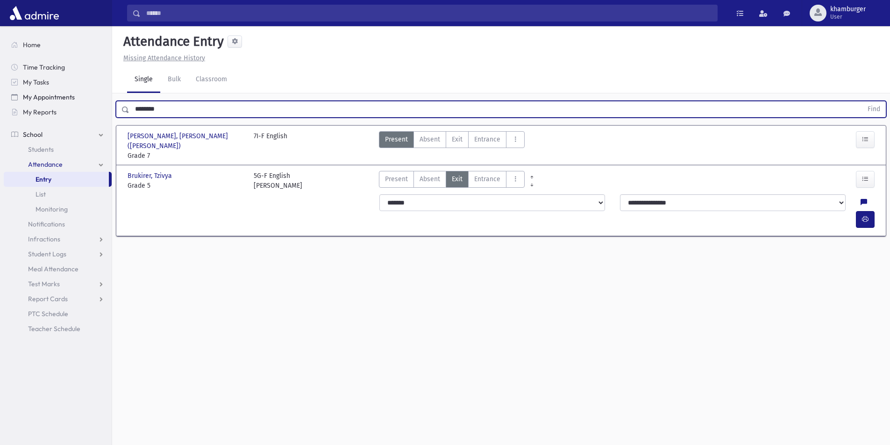
drag, startPoint x: 198, startPoint y: 108, endPoint x: 23, endPoint y: 100, distance: 174.9
click at [28, 100] on div "Search Results Students" at bounding box center [445, 233] width 890 height 466
click at [862, 101] on button "Find" at bounding box center [874, 109] width 24 height 16
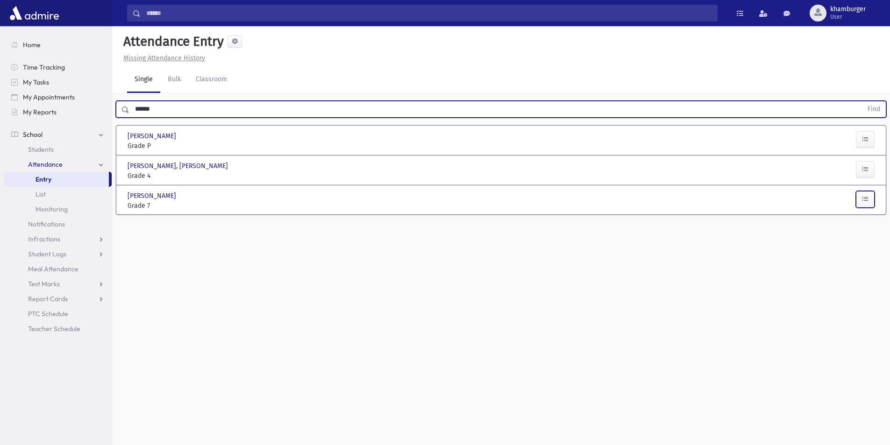
click at [868, 205] on button "button" at bounding box center [865, 199] width 19 height 17
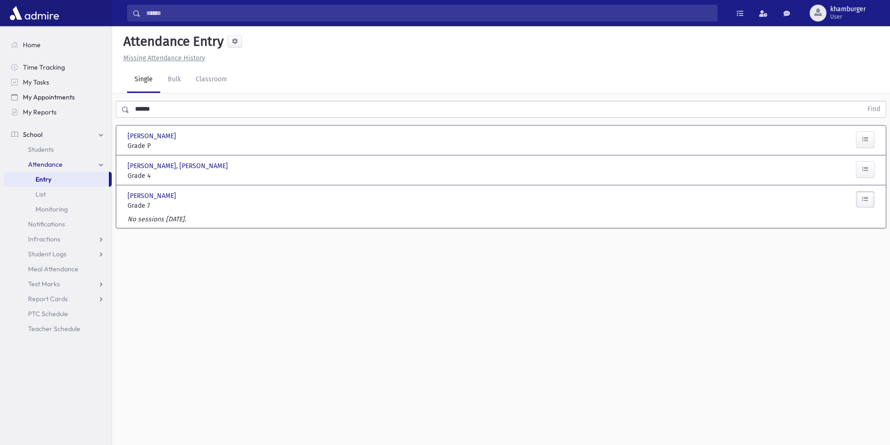
drag, startPoint x: 160, startPoint y: 110, endPoint x: 29, endPoint y: 101, distance: 130.6
click at [44, 100] on div "Search Results Students" at bounding box center [445, 233] width 890 height 466
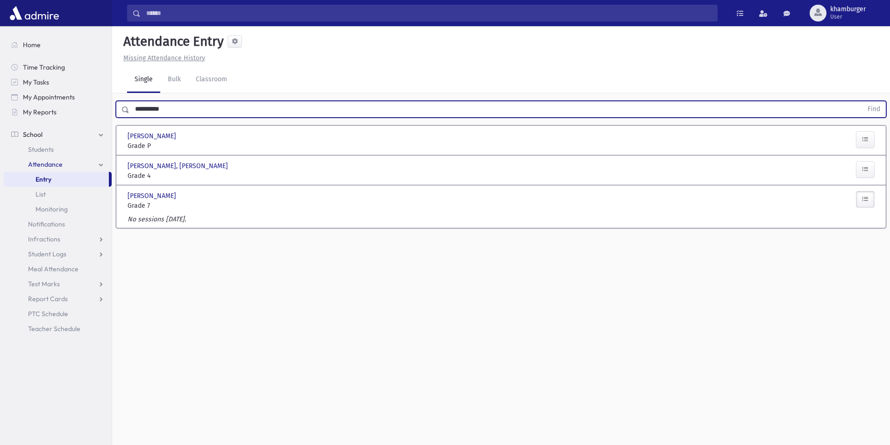
click at [862, 101] on button "Find" at bounding box center [874, 109] width 24 height 16
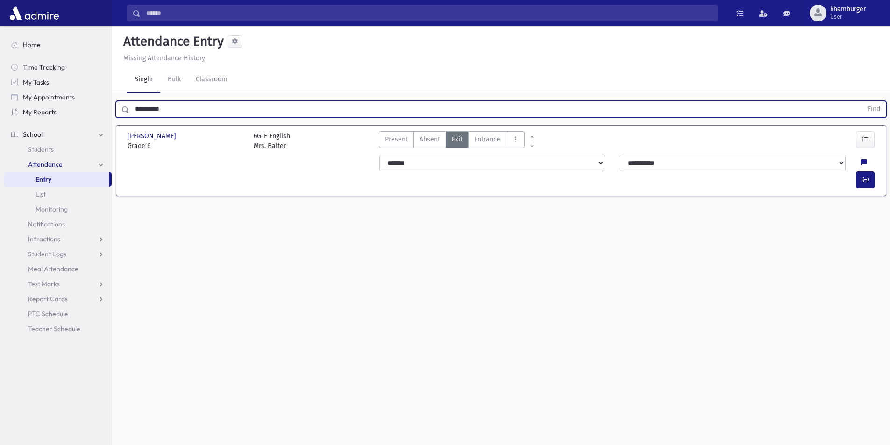
drag, startPoint x: 175, startPoint y: 108, endPoint x: 32, endPoint y: 106, distance: 143.0
click at [39, 105] on div "Search Results Students" at bounding box center [445, 233] width 890 height 466
click at [862, 101] on button "Find" at bounding box center [874, 109] width 24 height 16
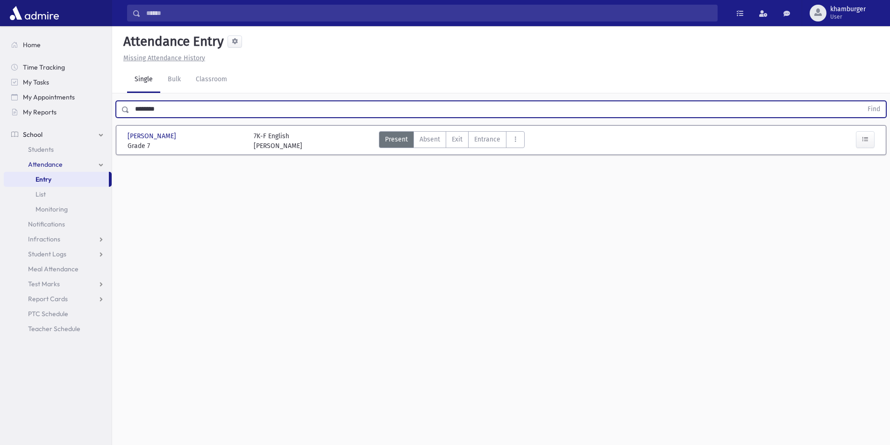
drag, startPoint x: 130, startPoint y: 111, endPoint x: 6, endPoint y: 131, distance: 126.4
click at [0, 119] on div "Search Results Students" at bounding box center [445, 233] width 890 height 466
type input "**********"
click at [862, 101] on button "Find" at bounding box center [874, 109] width 24 height 16
click at [452, 139] on span "Exit" at bounding box center [457, 140] width 11 height 10
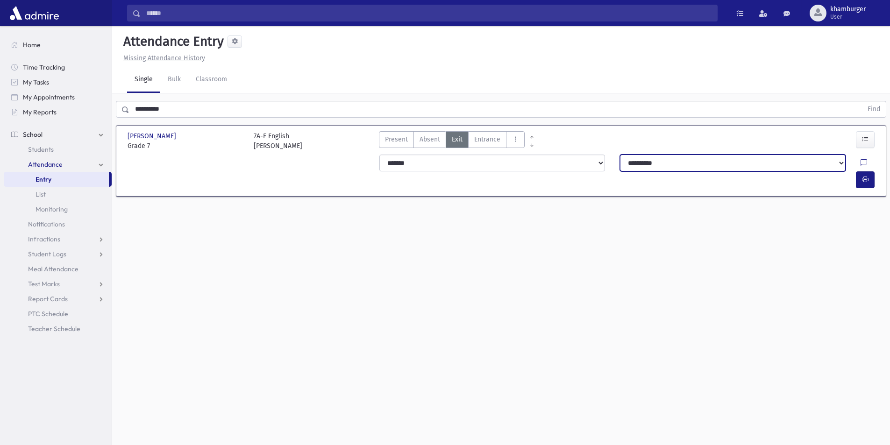
click at [681, 161] on select "**********" at bounding box center [733, 163] width 226 height 17
select select "**********"
click at [681, 161] on select "**********" at bounding box center [733, 163] width 226 height 17
click at [860, 171] on button "button" at bounding box center [865, 179] width 19 height 17
drag, startPoint x: 192, startPoint y: 108, endPoint x: 0, endPoint y: 91, distance: 192.8
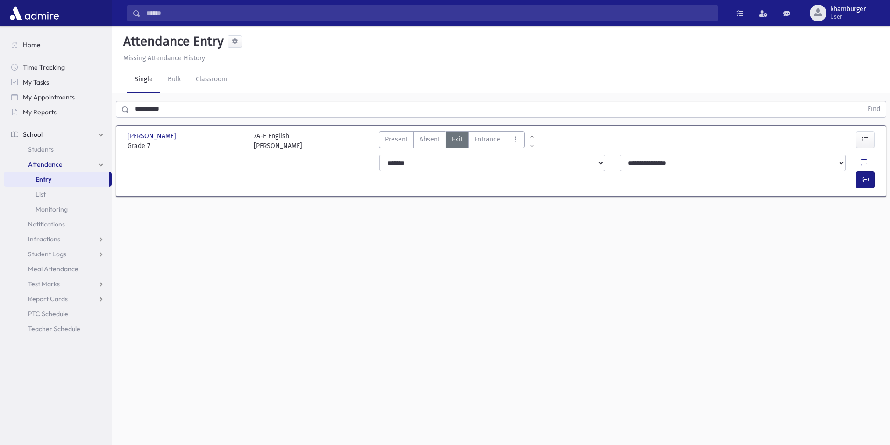
click at [0, 93] on div "Search Results Students" at bounding box center [445, 233] width 890 height 466
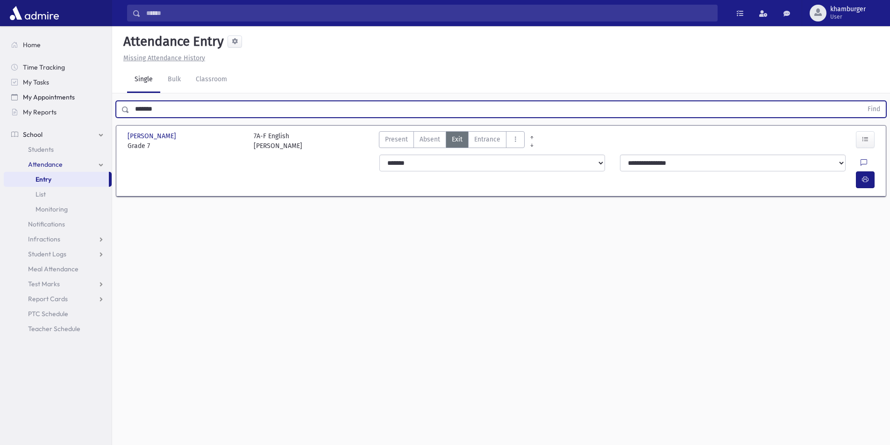
click at [862, 101] on button "Find" at bounding box center [874, 109] width 24 height 16
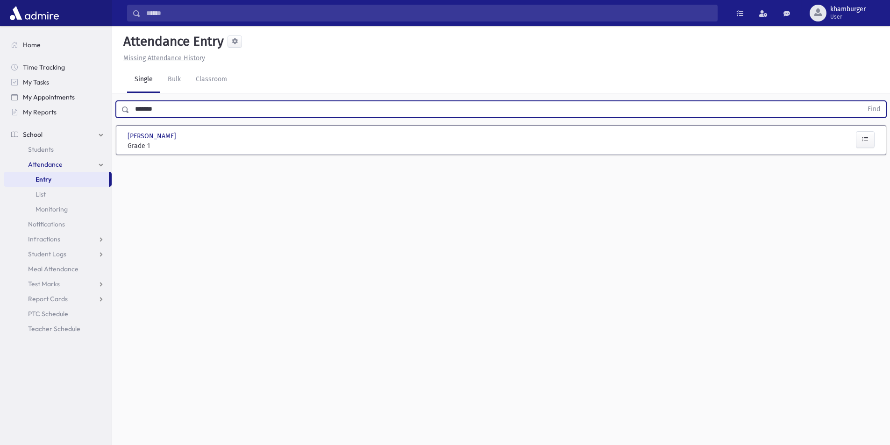
drag, startPoint x: 179, startPoint y: 105, endPoint x: 24, endPoint y: 100, distance: 155.2
click at [40, 100] on div "Search Results Students" at bounding box center [445, 233] width 890 height 466
click at [862, 101] on button "Find" at bounding box center [874, 109] width 24 height 16
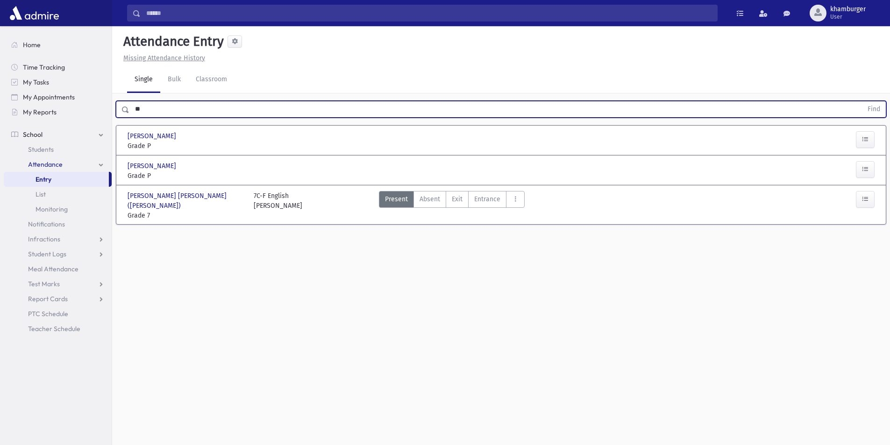
type input "*"
type input "********"
click at [862, 101] on button "Find" at bounding box center [874, 109] width 24 height 16
